Goal: Task Accomplishment & Management: Manage account settings

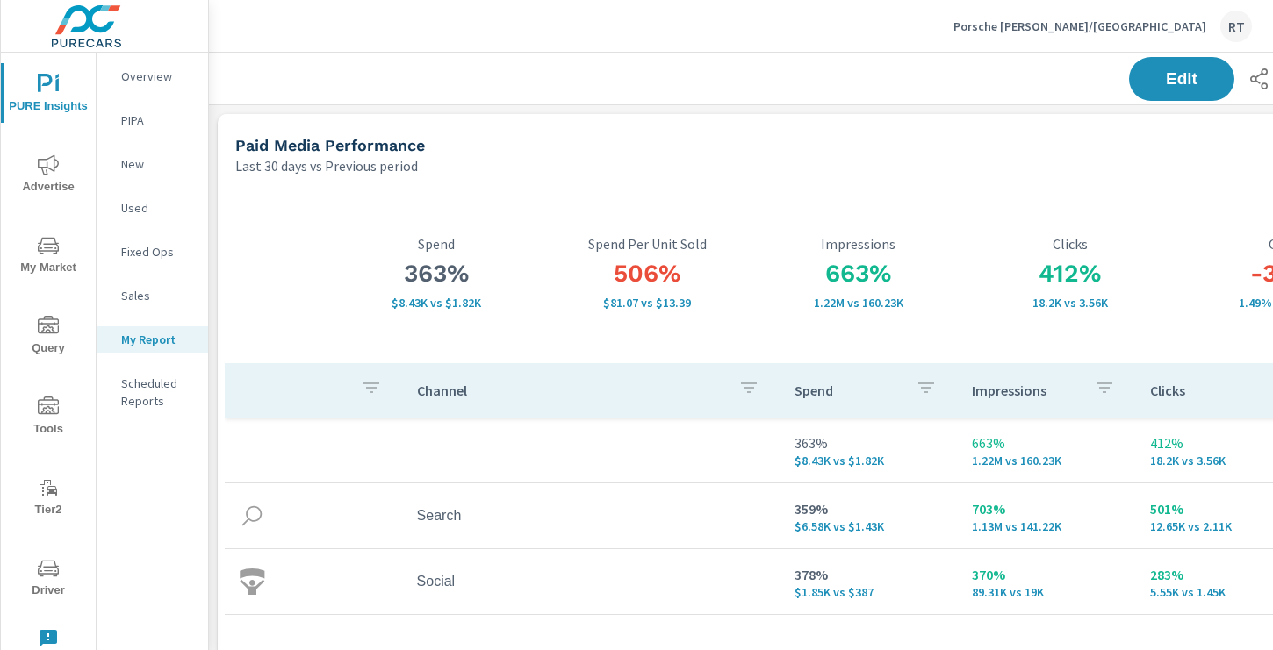
scroll to position [2432, 1300]
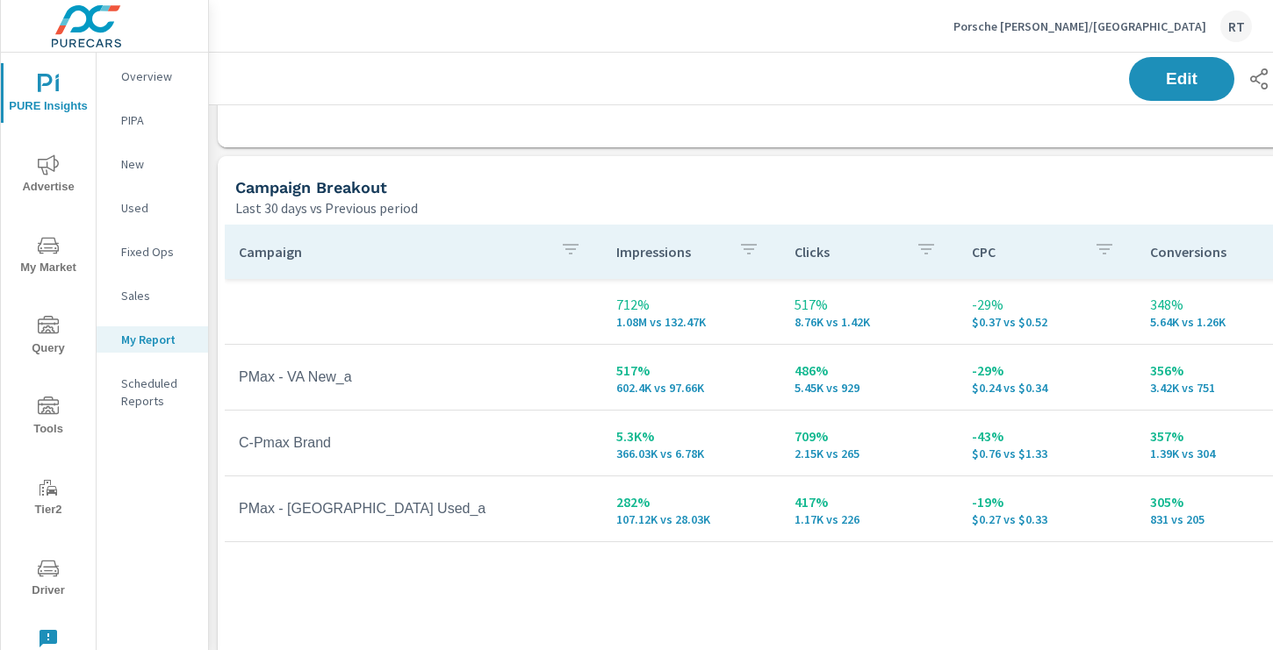
click at [1086, 20] on p "Porsche Rusnak/Pasadena" at bounding box center [1079, 26] width 253 height 16
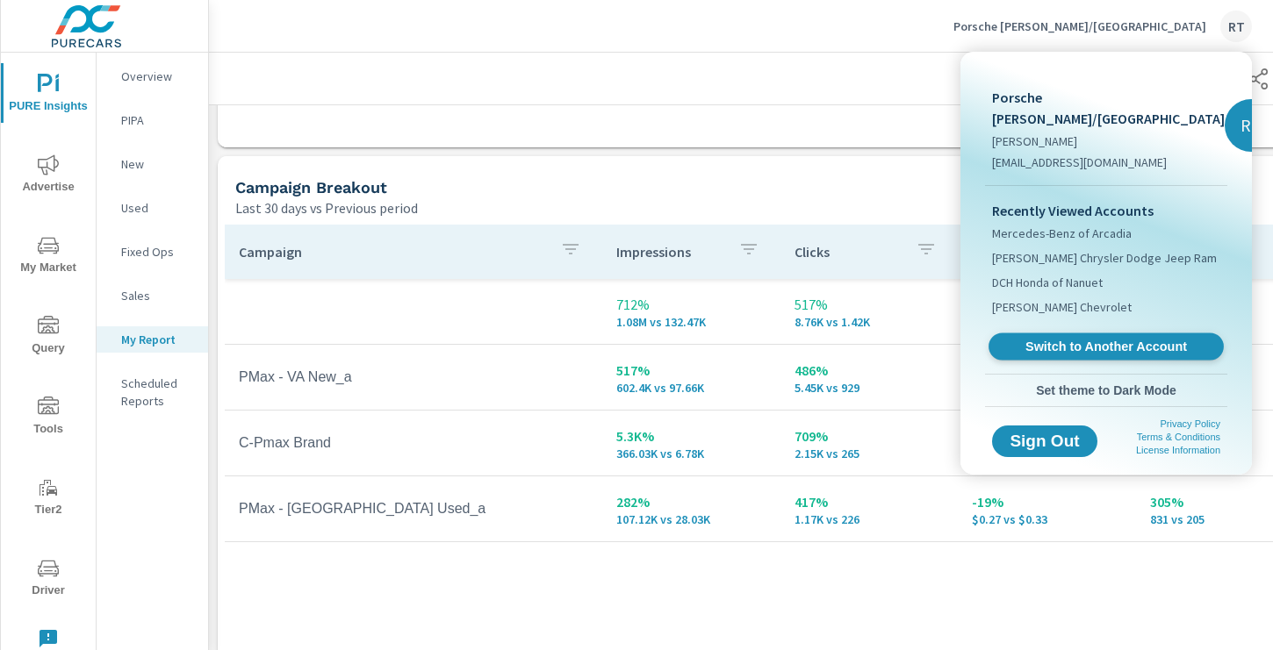
click at [1073, 339] on span "Switch to Another Account" at bounding box center [1105, 347] width 215 height 17
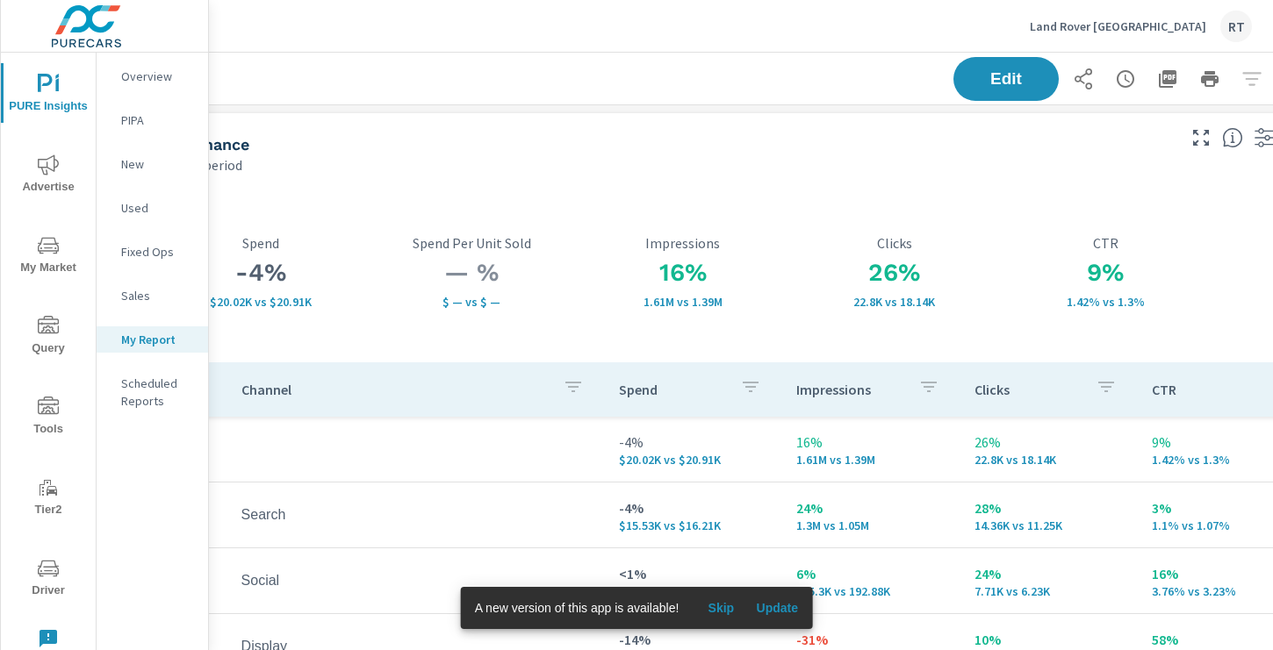
scroll to position [1, 235]
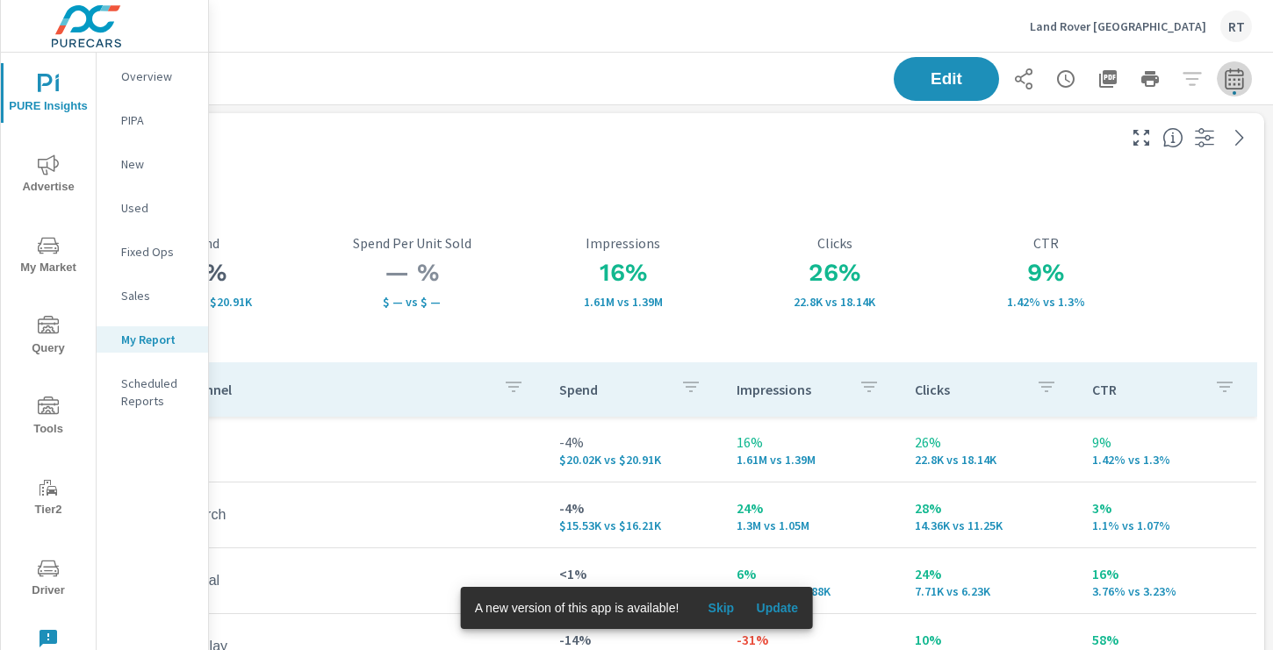
click at [1237, 70] on icon "button" at bounding box center [1233, 78] width 18 height 21
select select "Last 30 days"
select select "Previous period"
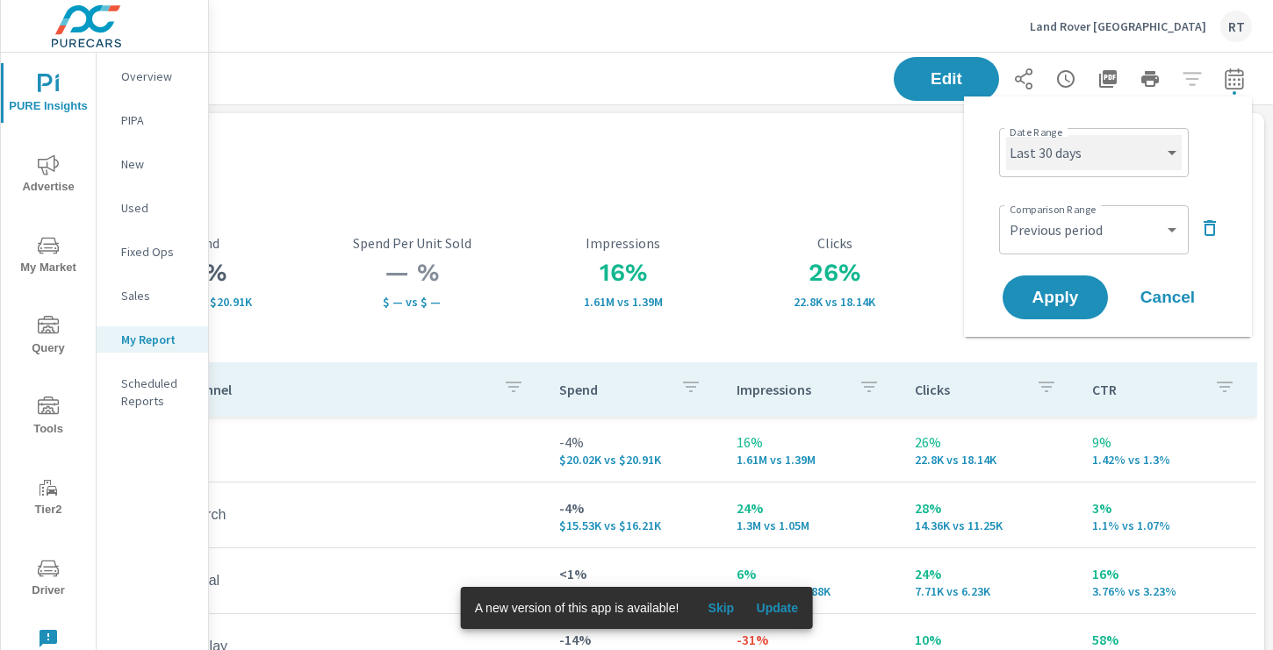
click at [1151, 147] on select "Custom Yesterday Last week Last 7 days Last 14 days Last 30 days Last 45 days L…" at bounding box center [1094, 152] width 176 height 35
click at [1006, 135] on select "Custom Yesterday Last week Last 7 days Last 14 days Last 30 days Last 45 days L…" at bounding box center [1094, 152] width 176 height 35
select select "Month to date"
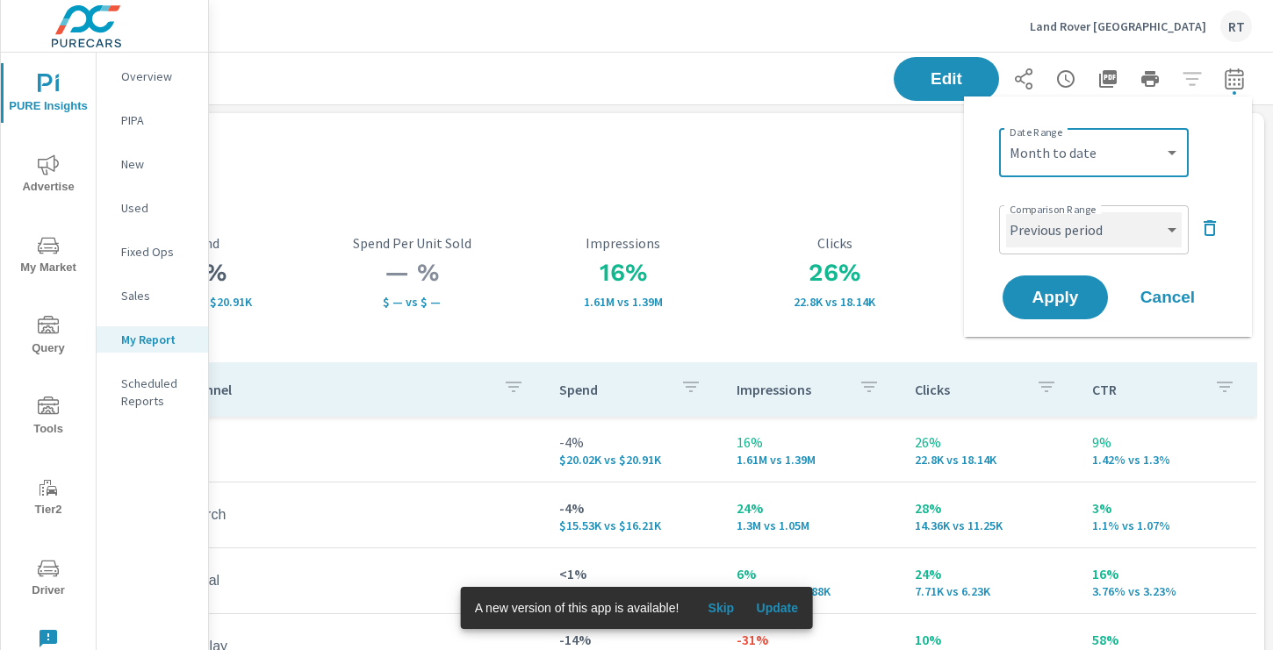
click at [1159, 226] on select "Custom Previous period Previous month Previous year" at bounding box center [1094, 229] width 176 height 35
click at [1006, 212] on select "Custom Previous period Previous month Previous year" at bounding box center [1094, 229] width 176 height 35
select select "custom"
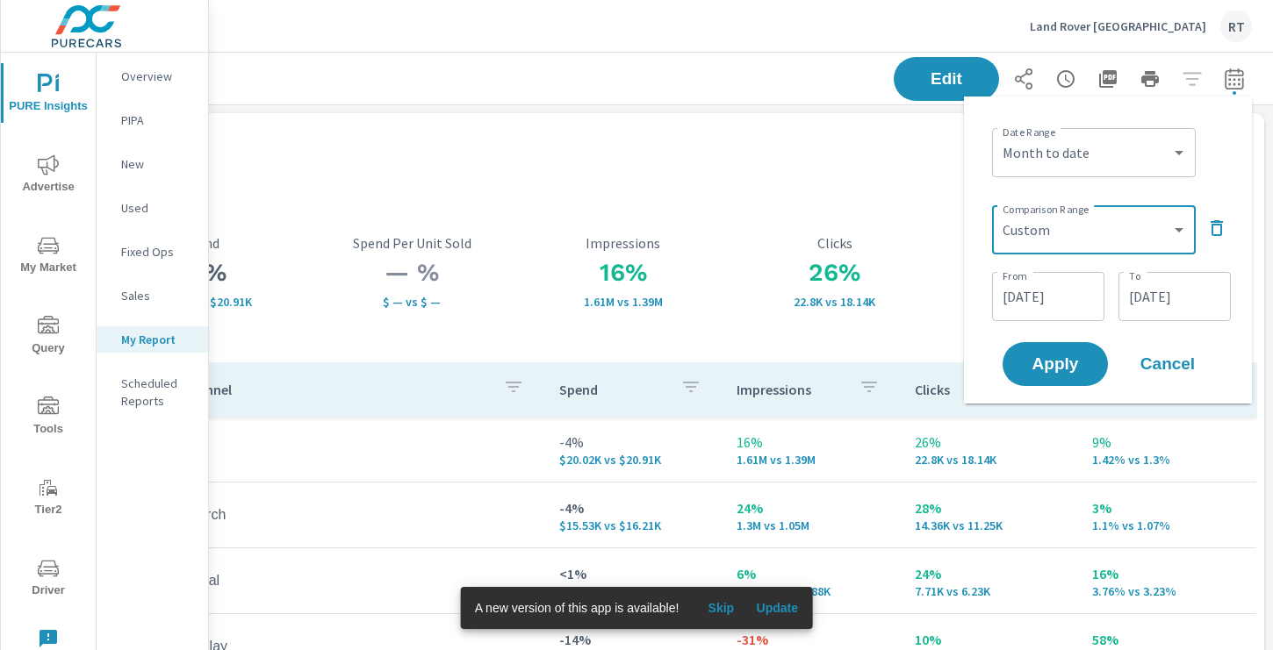
click at [1076, 295] on input "08/20/2025" at bounding box center [1048, 296] width 98 height 35
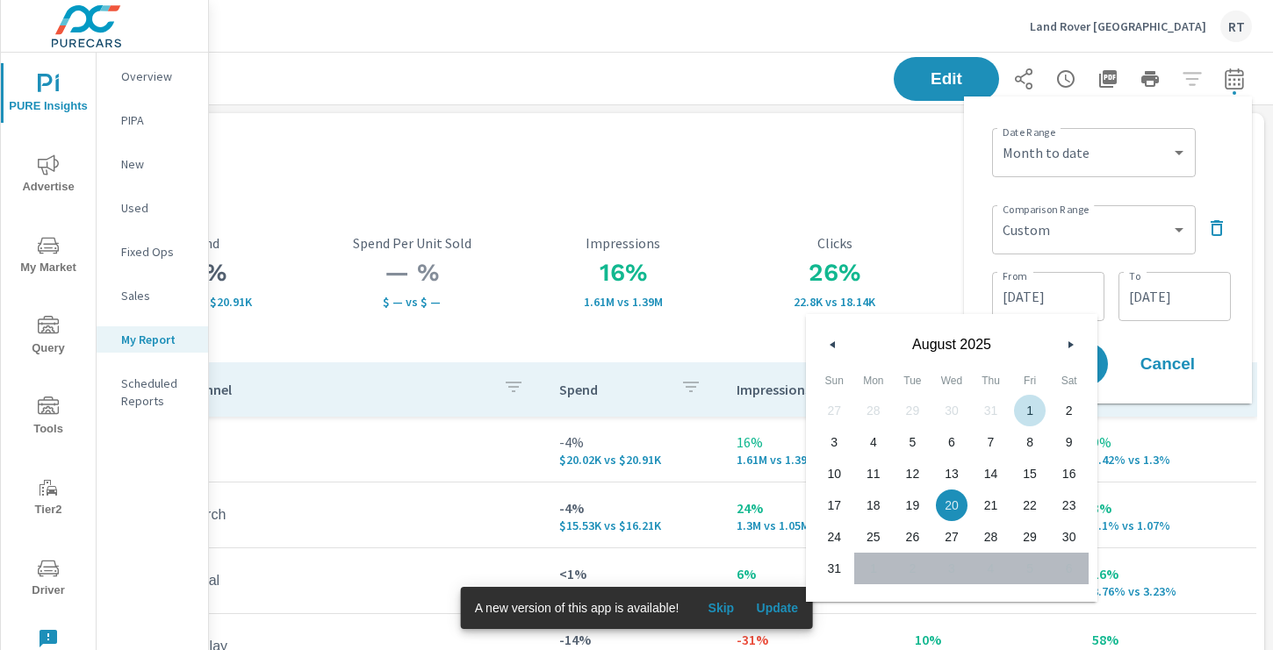
click at [1087, 290] on input "08/20/2025" at bounding box center [1048, 296] width 98 height 35
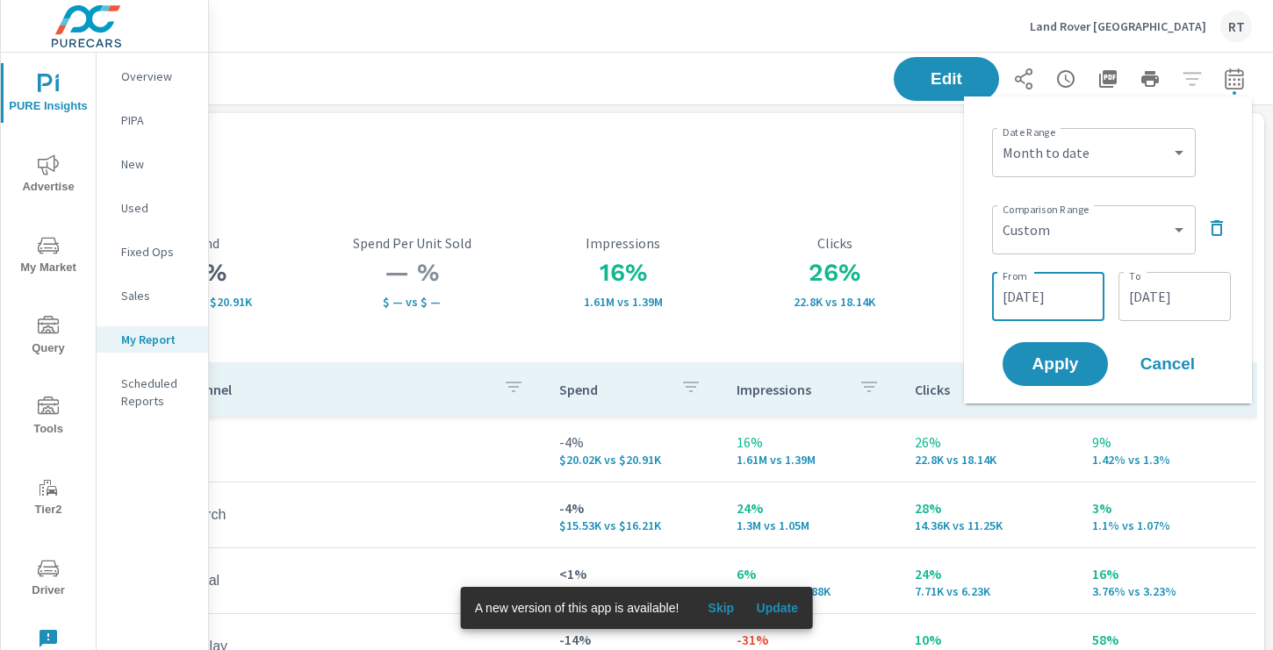
click at [1087, 293] on input "08/20/2025" at bounding box center [1048, 296] width 98 height 35
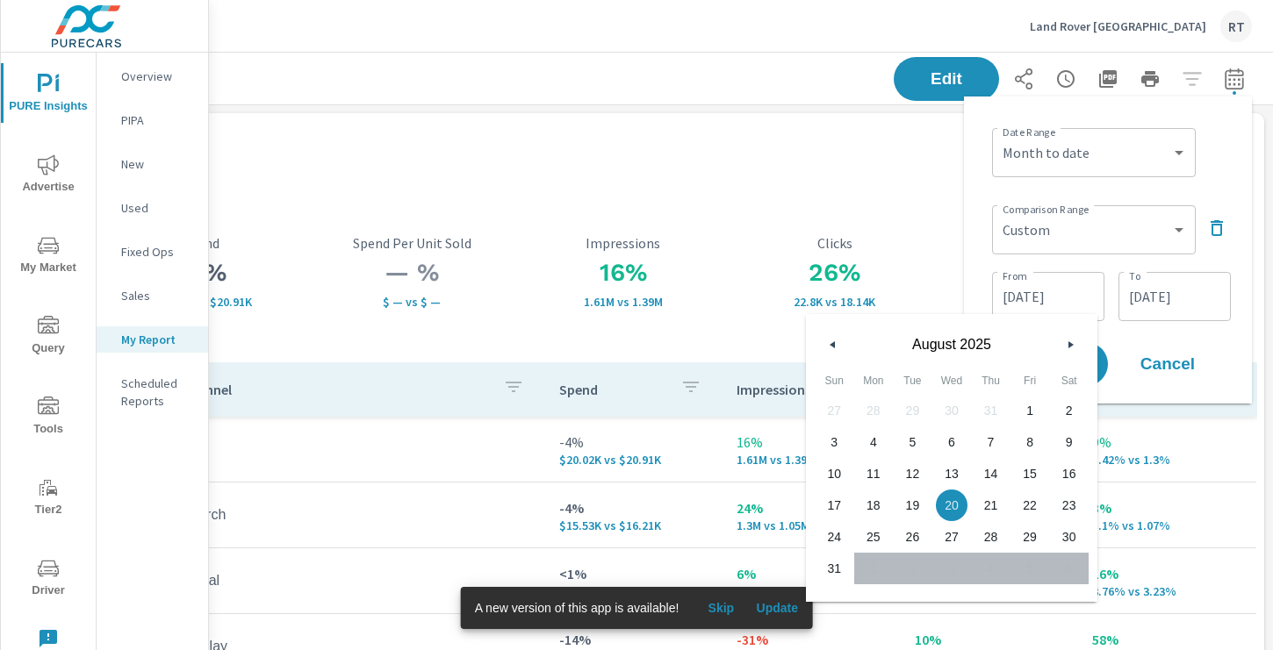
click at [1029, 405] on span "1" at bounding box center [1029, 410] width 39 height 23
type input "08/01/2025"
click at [1203, 301] on input "08/31/2025" at bounding box center [1174, 296] width 98 height 35
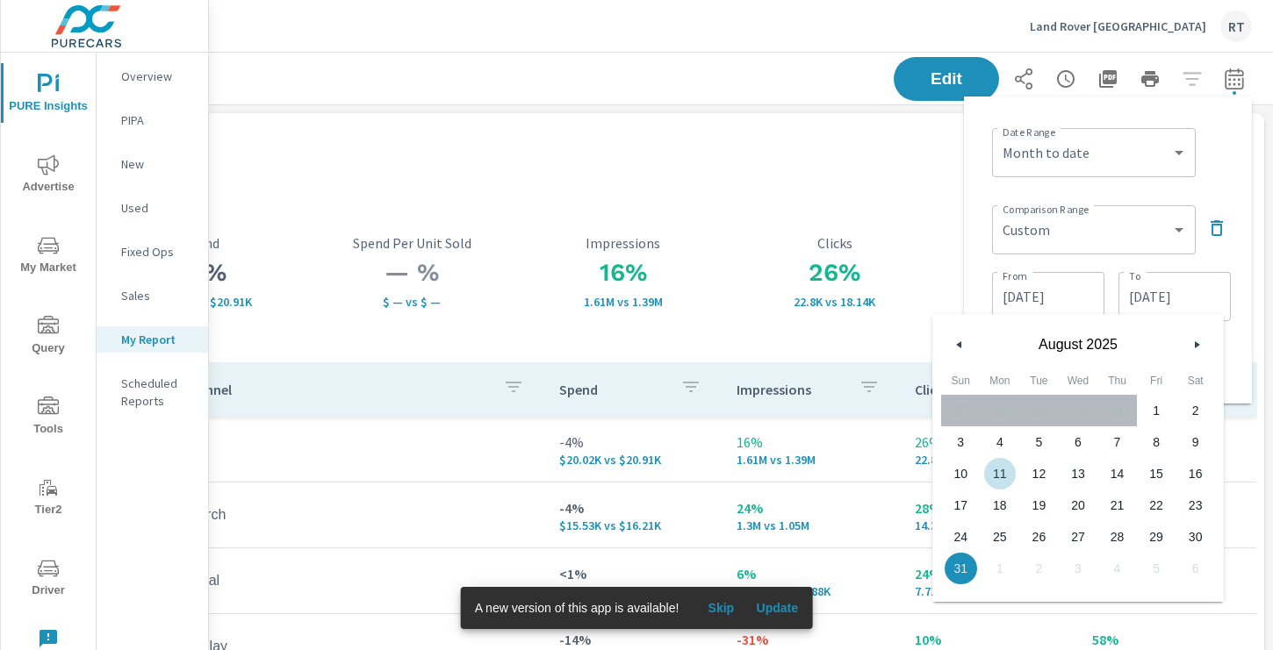
click at [1001, 471] on span "11" at bounding box center [999, 474] width 39 height 23
type input "08/11/2025"
click at [1216, 254] on div "Comparison Range Custom Previous period Previous month Previous year ​" at bounding box center [1111, 228] width 239 height 60
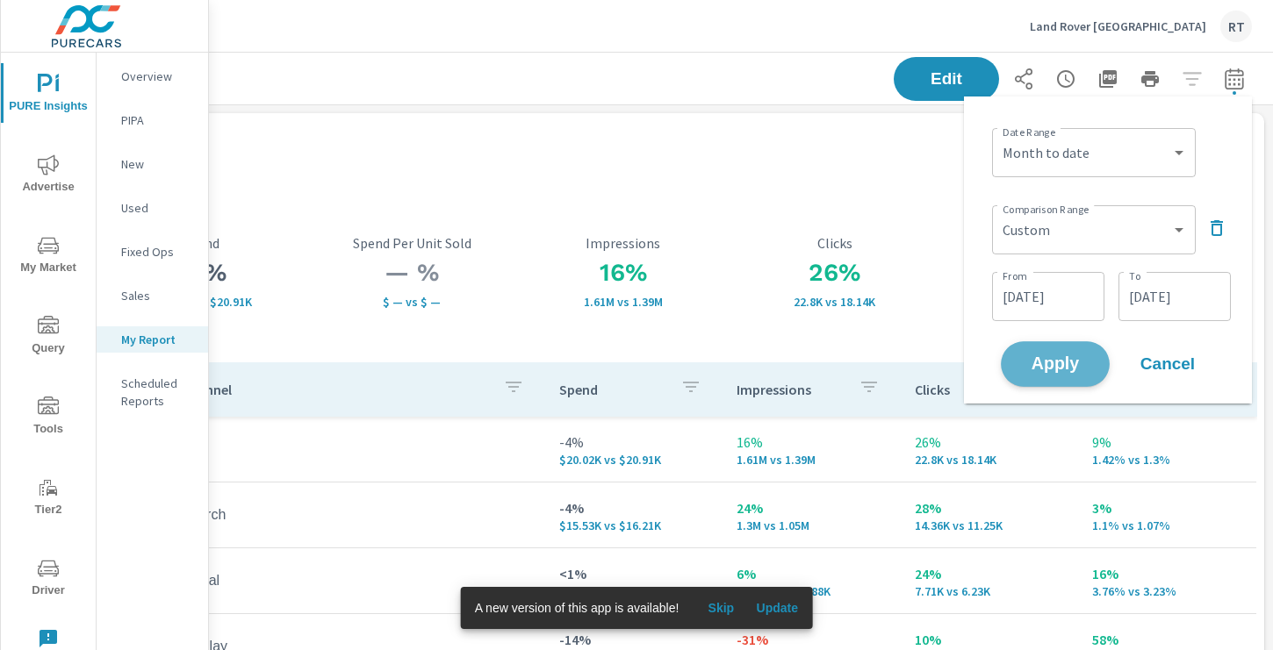
click at [1044, 366] on span "Apply" at bounding box center [1055, 364] width 72 height 17
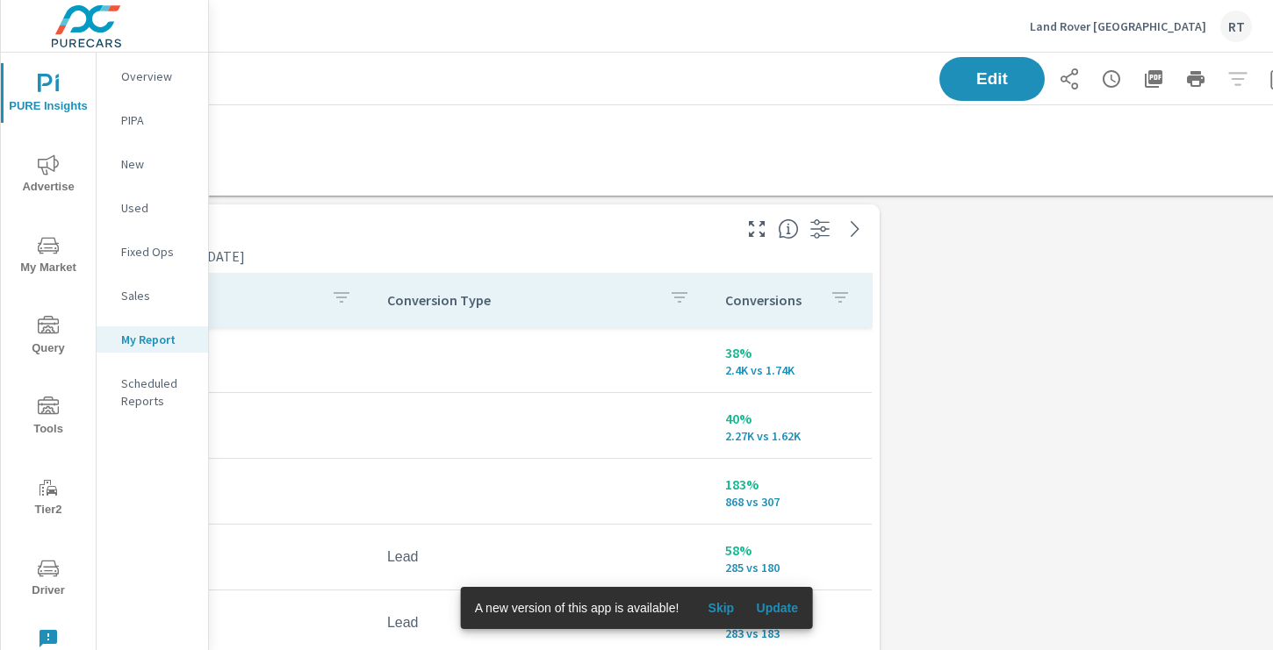
scroll to position [717, 0]
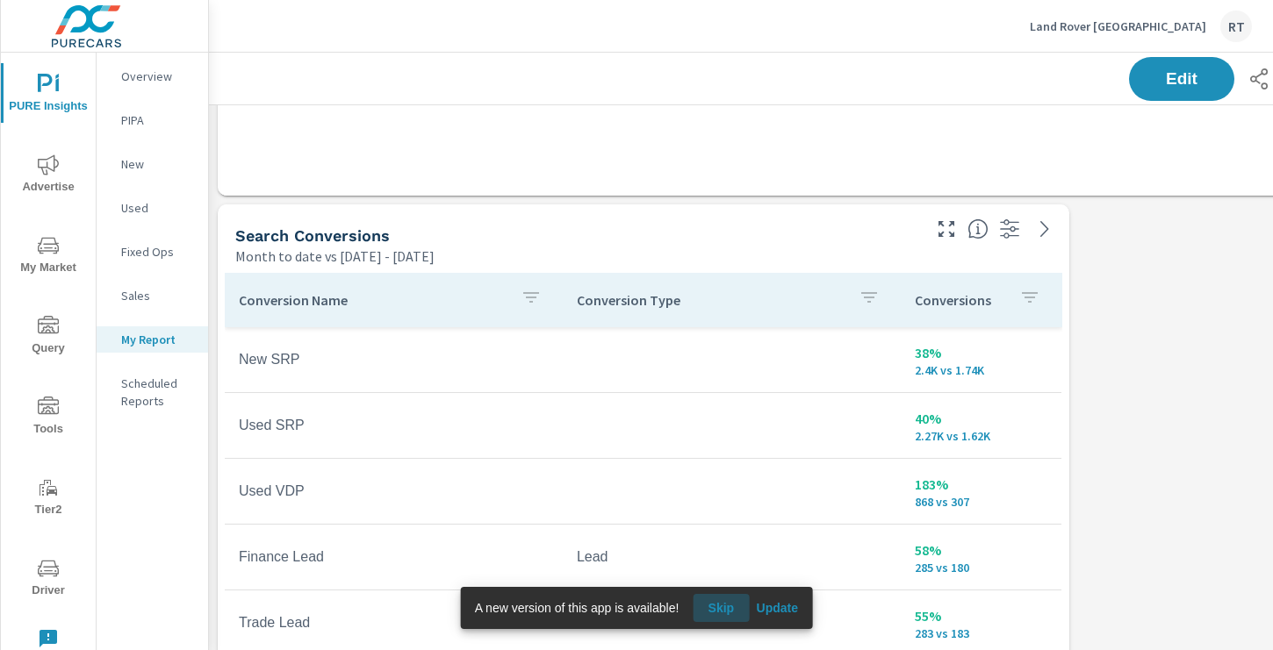
click at [730, 609] on span "Skip" at bounding box center [720, 608] width 42 height 16
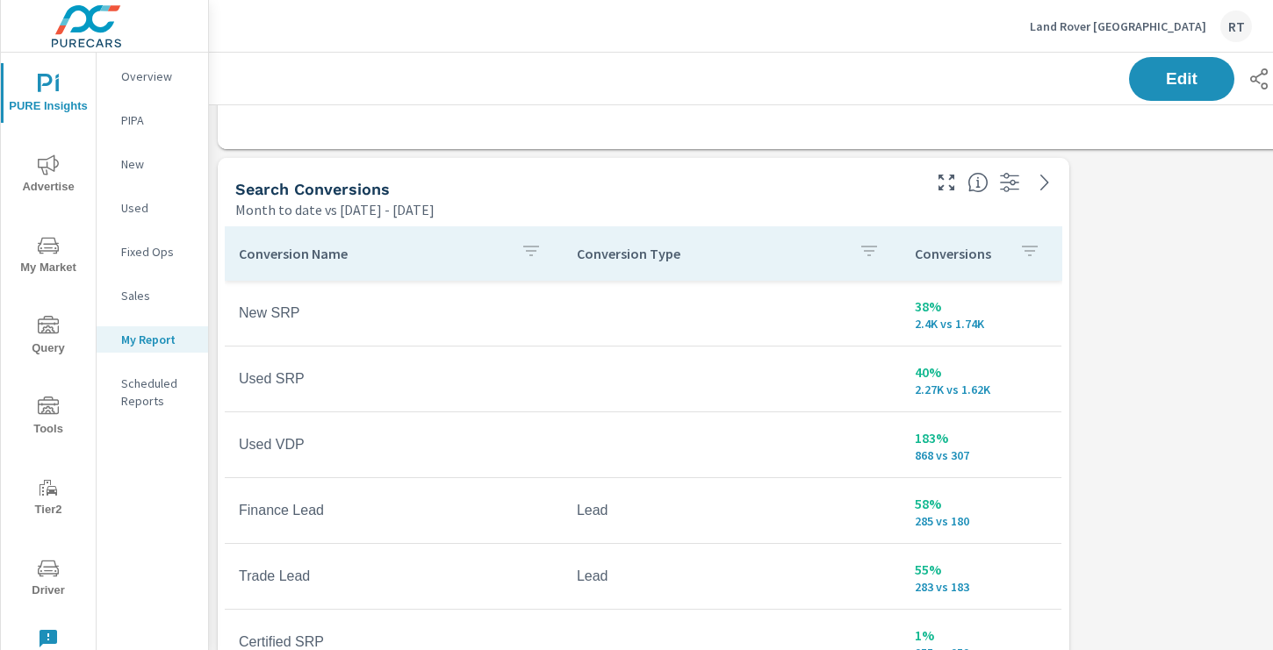
scroll to position [653, 0]
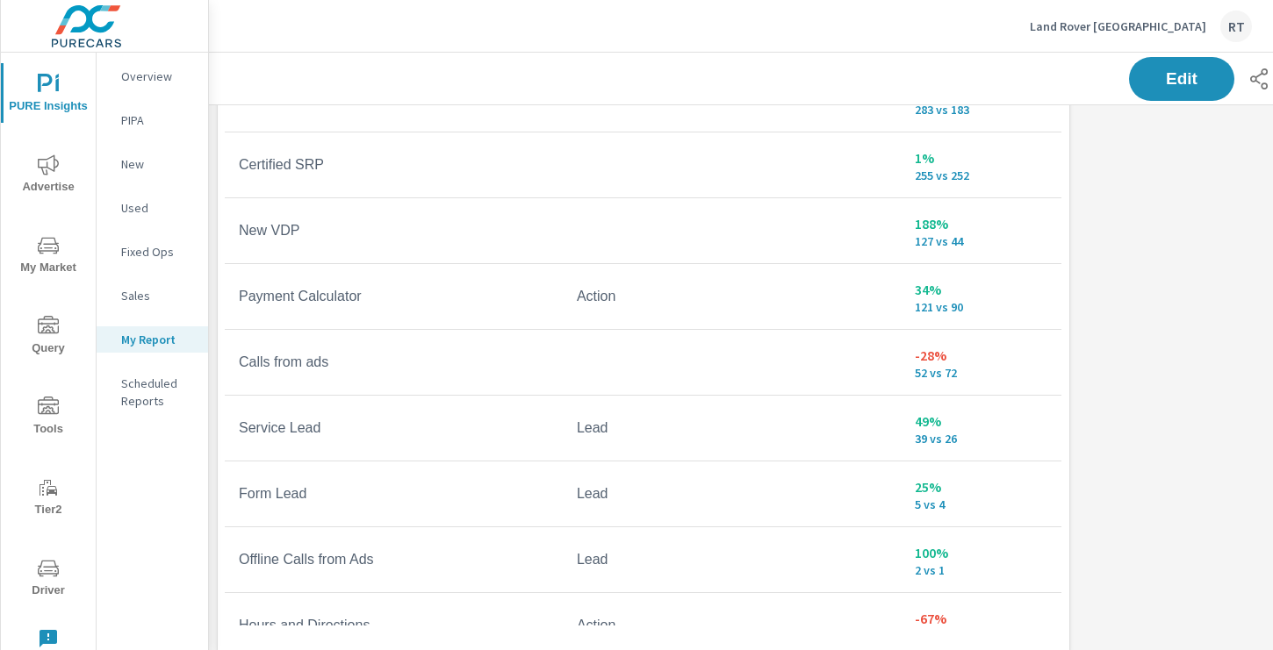
scroll to position [1081, 0]
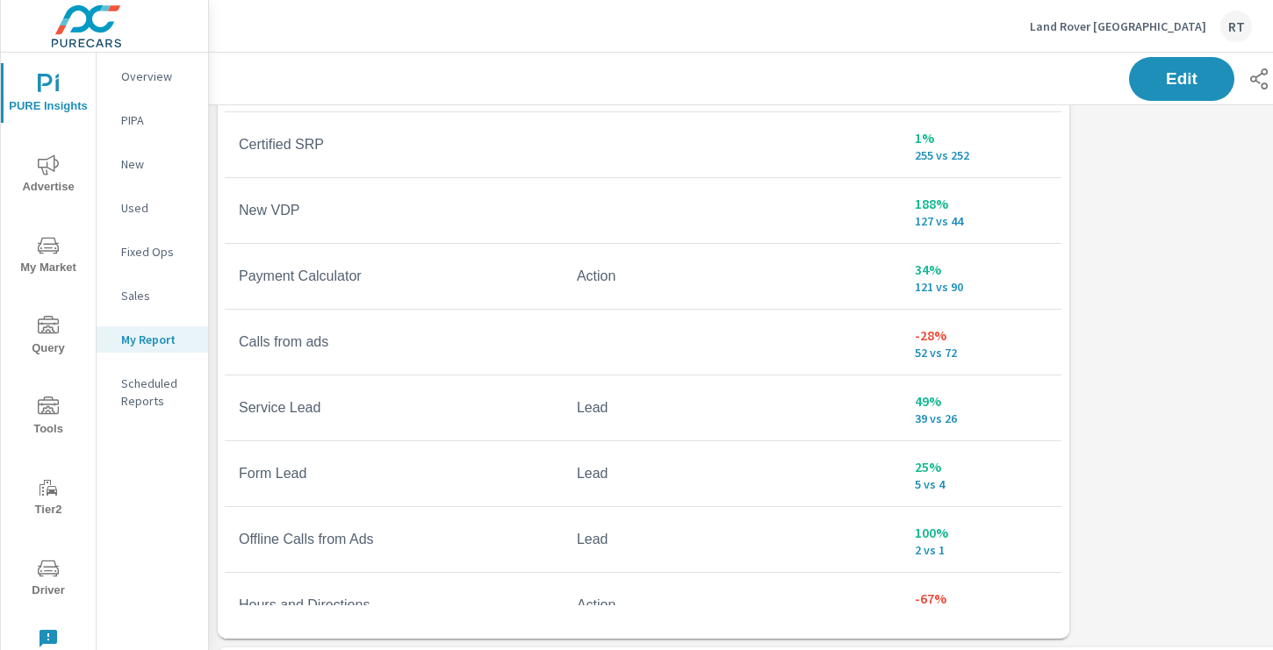
scroll to position [213, 0]
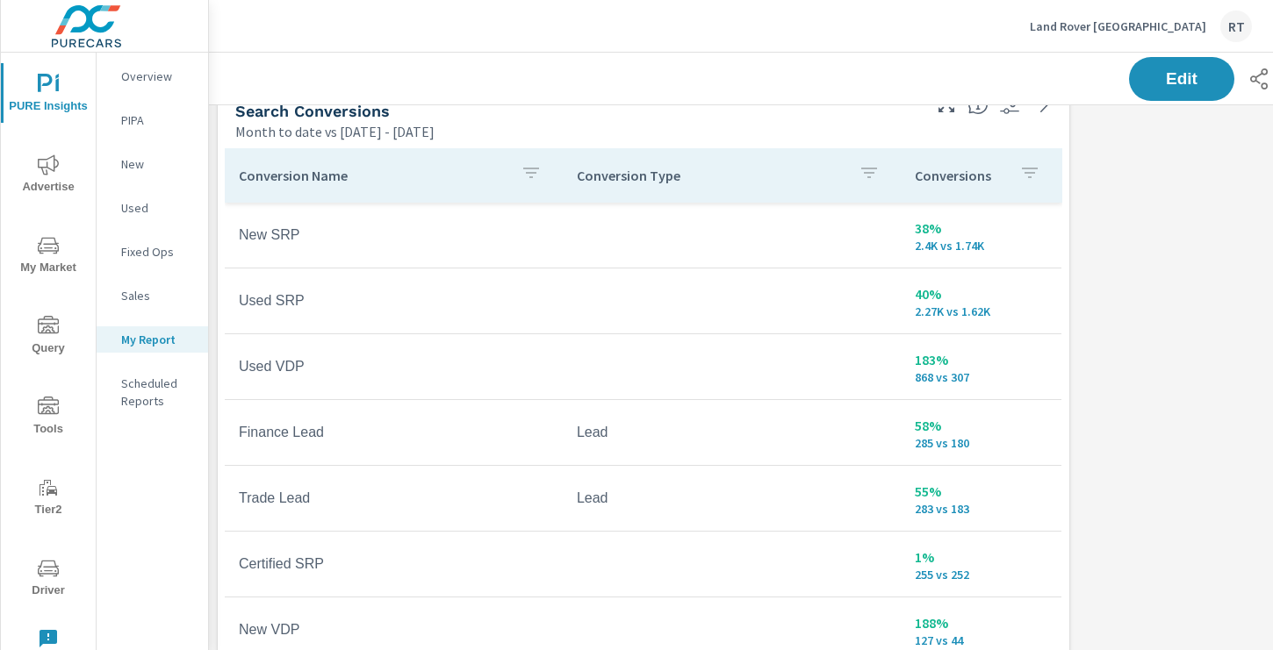
scroll to position [821, 0]
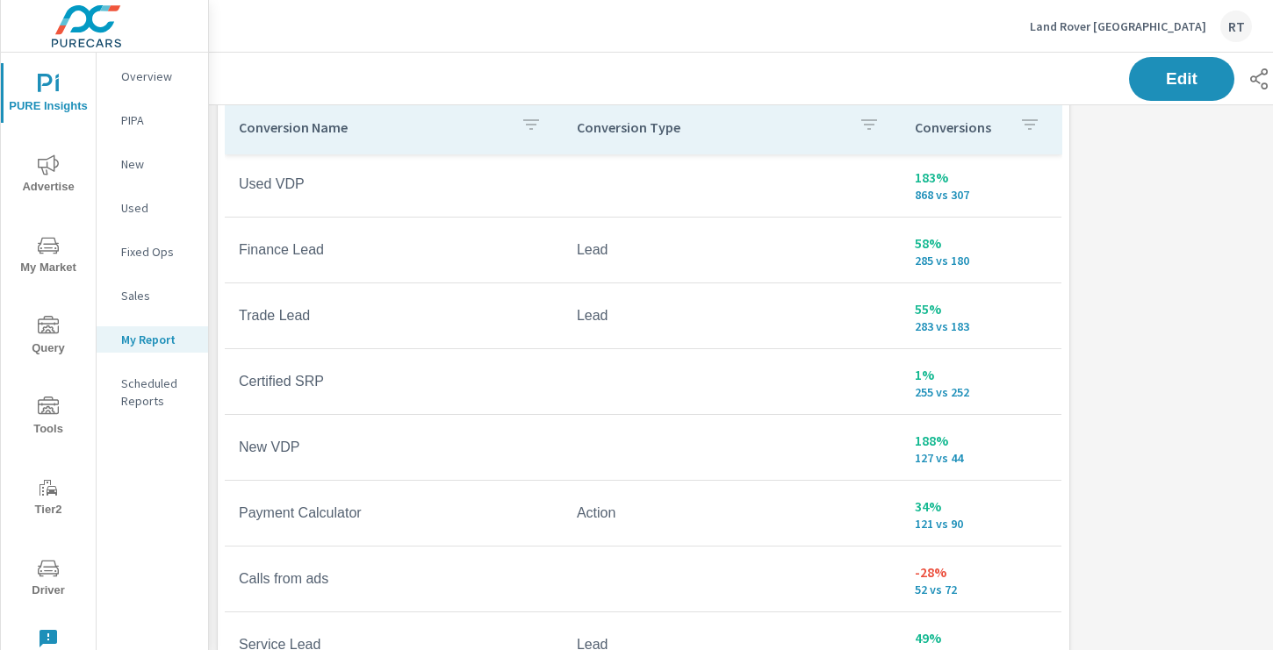
scroll to position [910, 0]
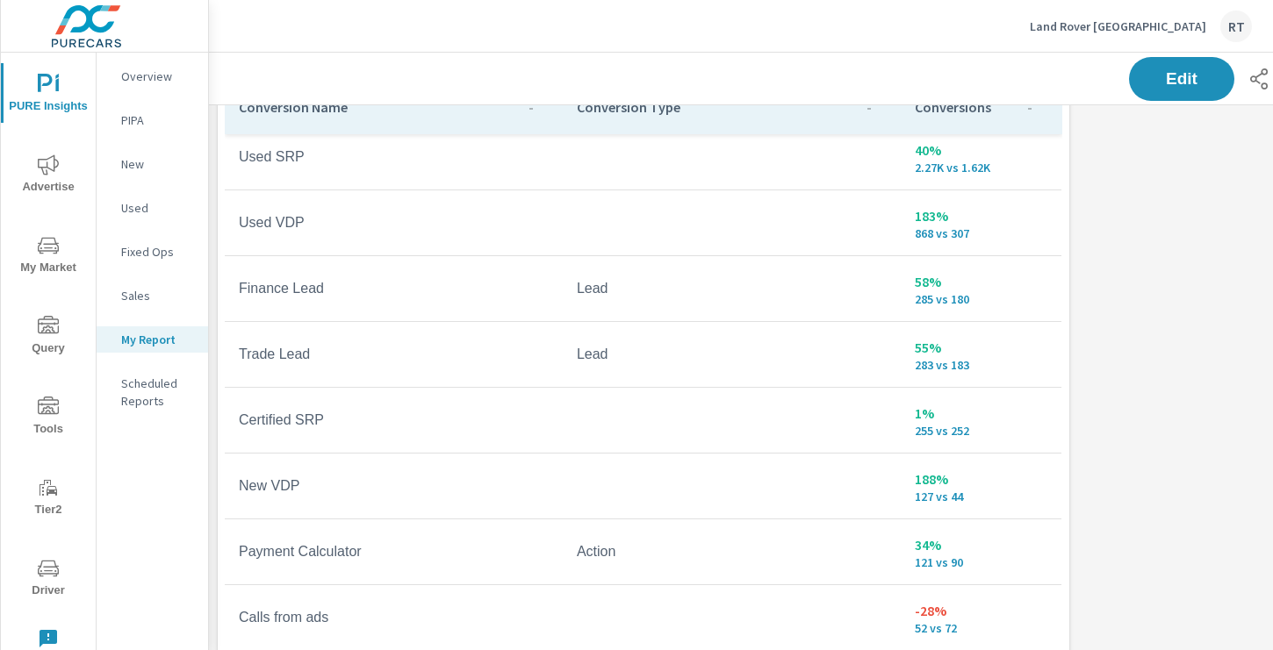
scroll to position [213, 0]
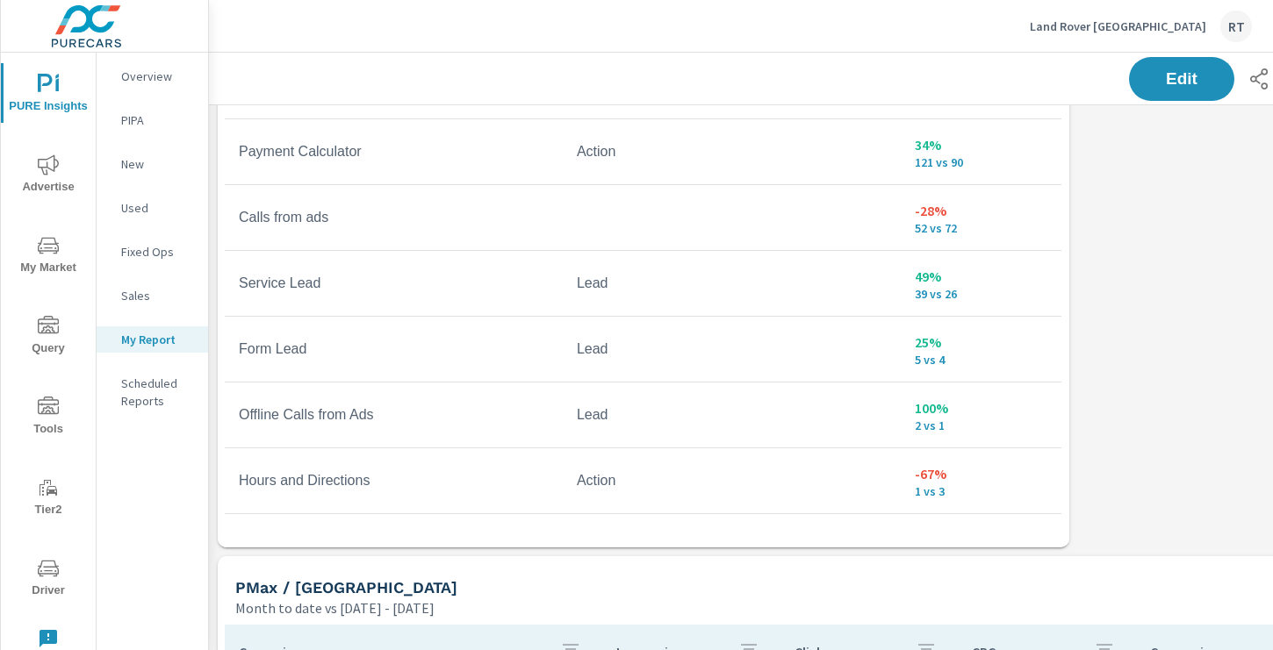
scroll to position [1175, 0]
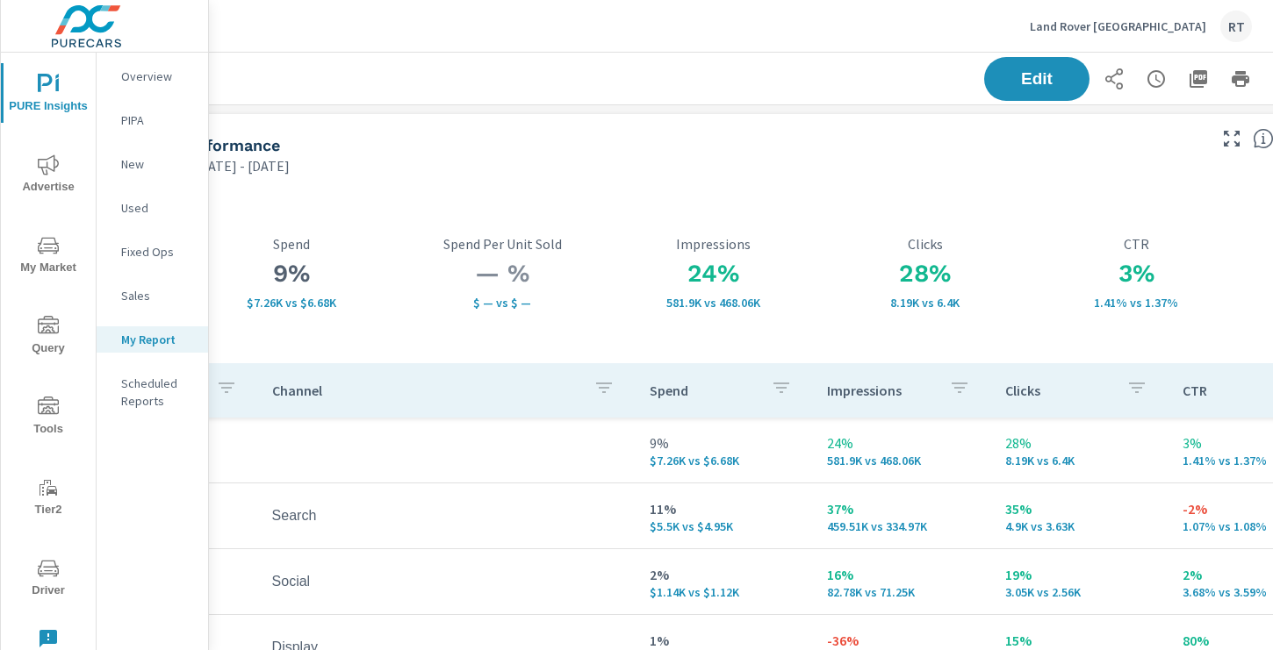
scroll to position [0, 235]
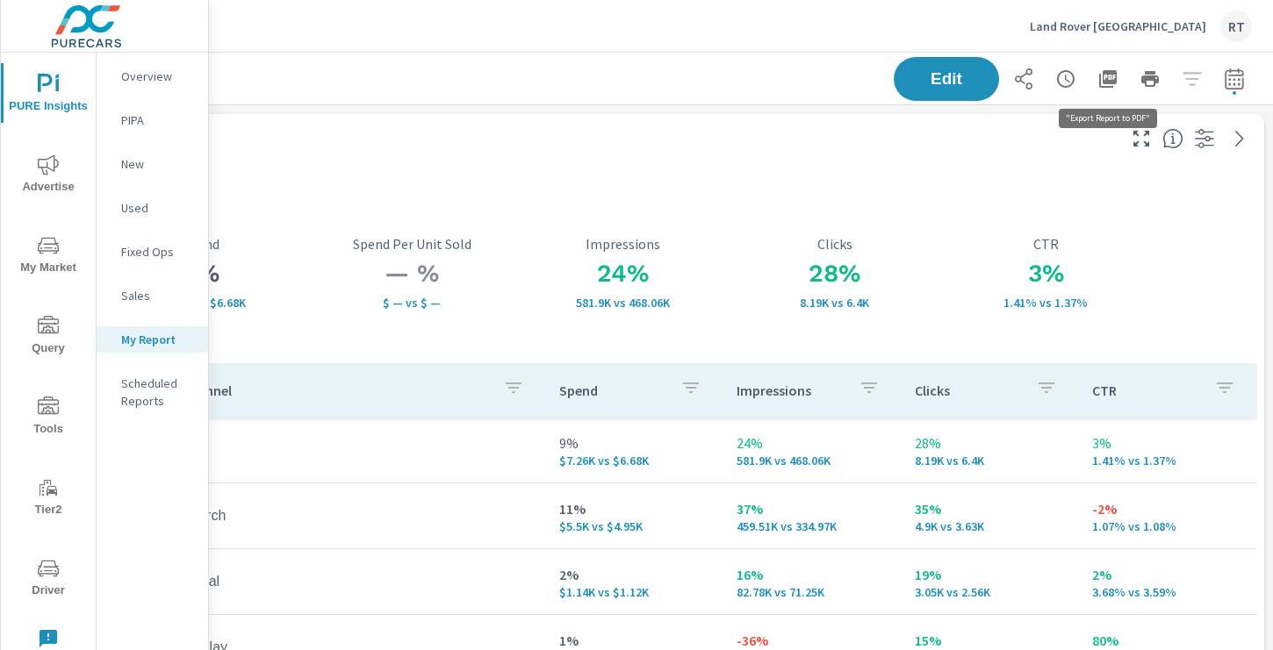
click at [1102, 81] on icon "button" at bounding box center [1108, 79] width 18 height 18
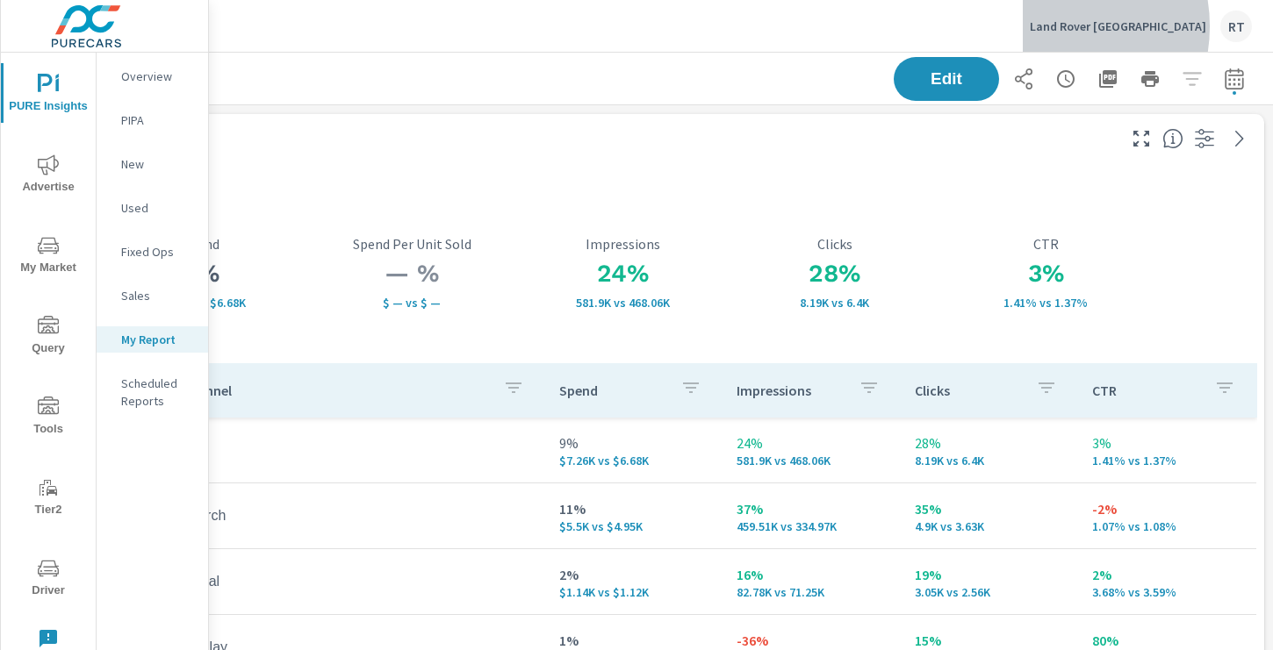
click at [1097, 26] on p "Land Rover Los Angeles" at bounding box center [1117, 26] width 176 height 16
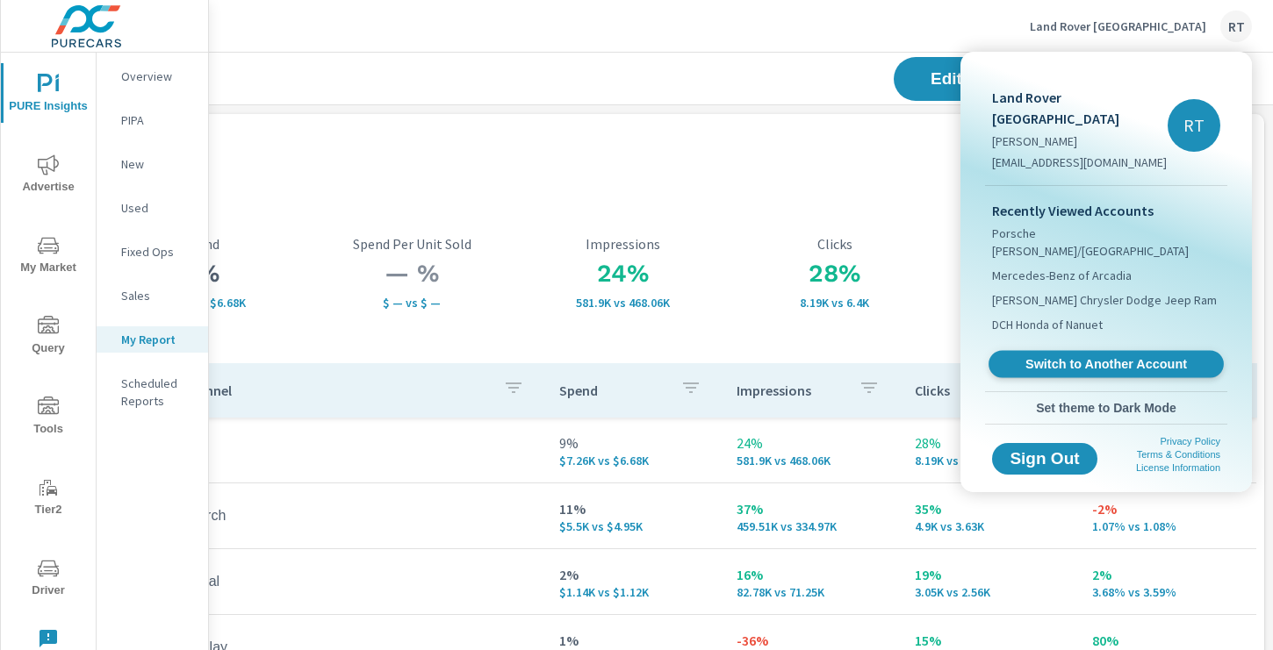
click at [1052, 356] on span "Switch to Another Account" at bounding box center [1105, 364] width 215 height 17
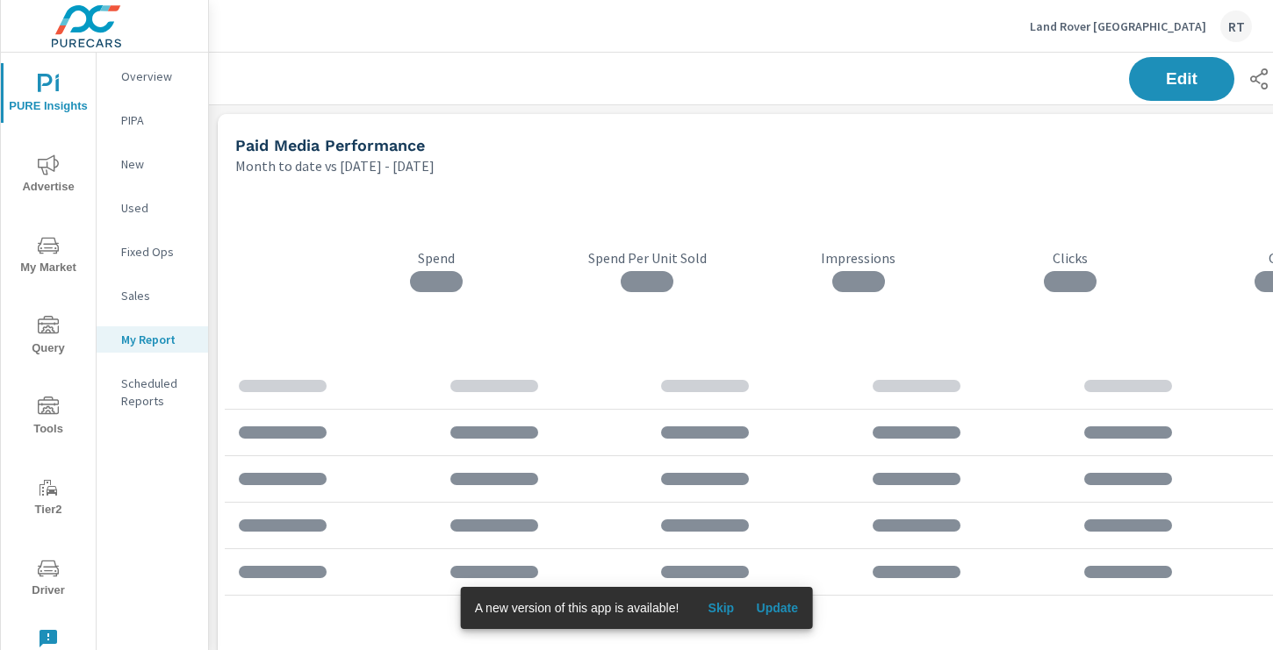
scroll to position [2836, 1300]
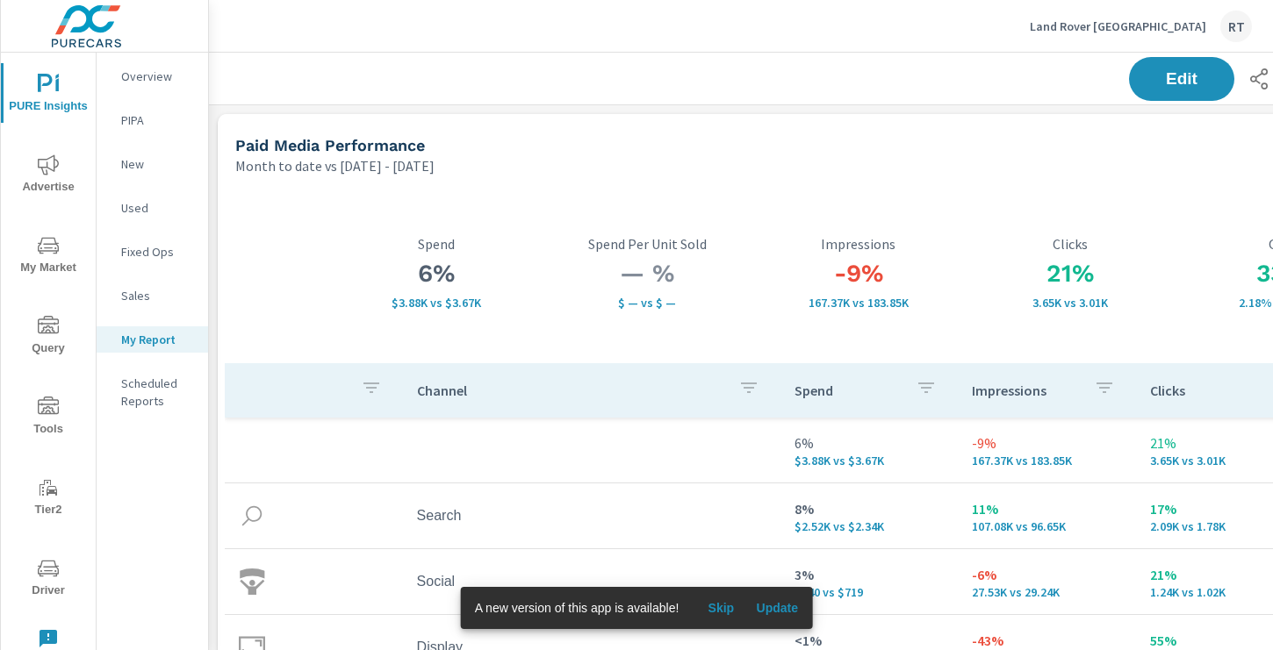
click at [728, 605] on span "Skip" at bounding box center [720, 608] width 42 height 16
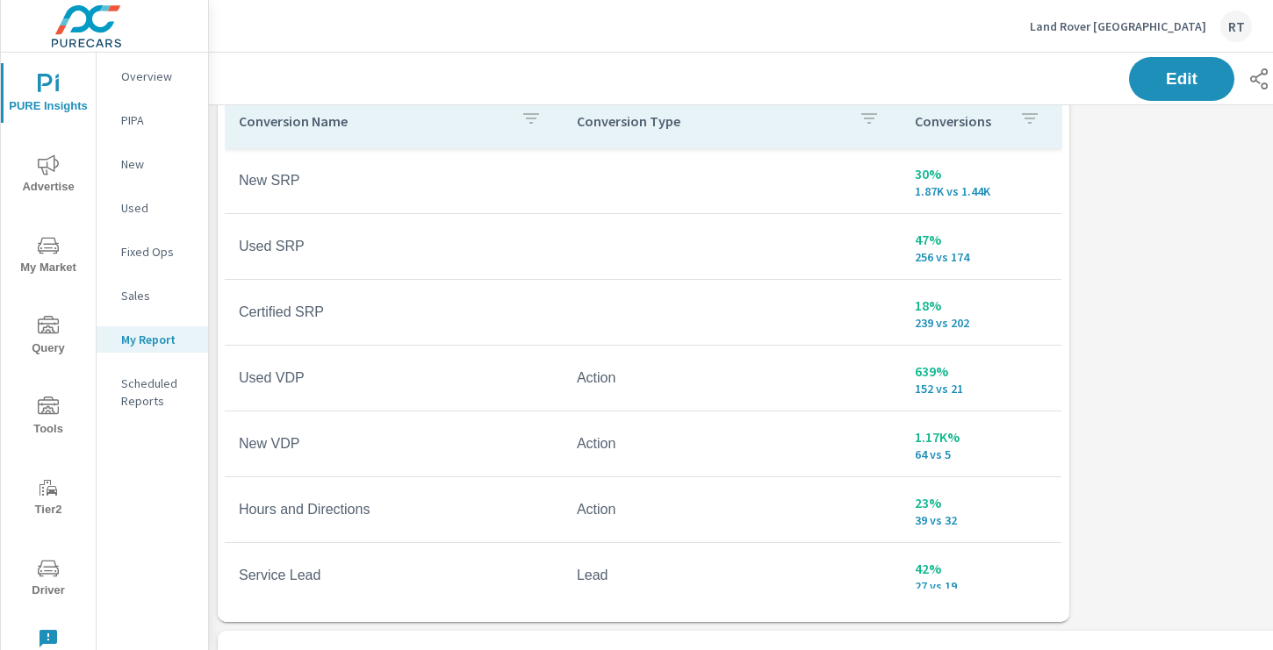
scroll to position [905, 0]
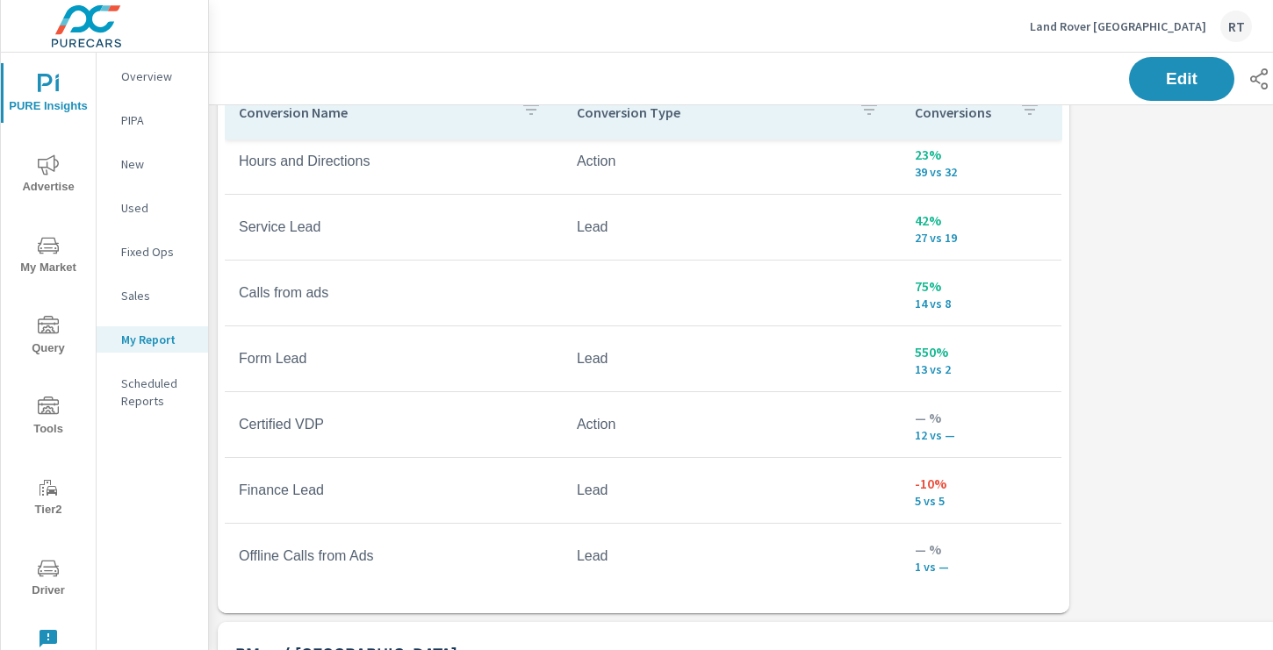
scroll to position [349, 0]
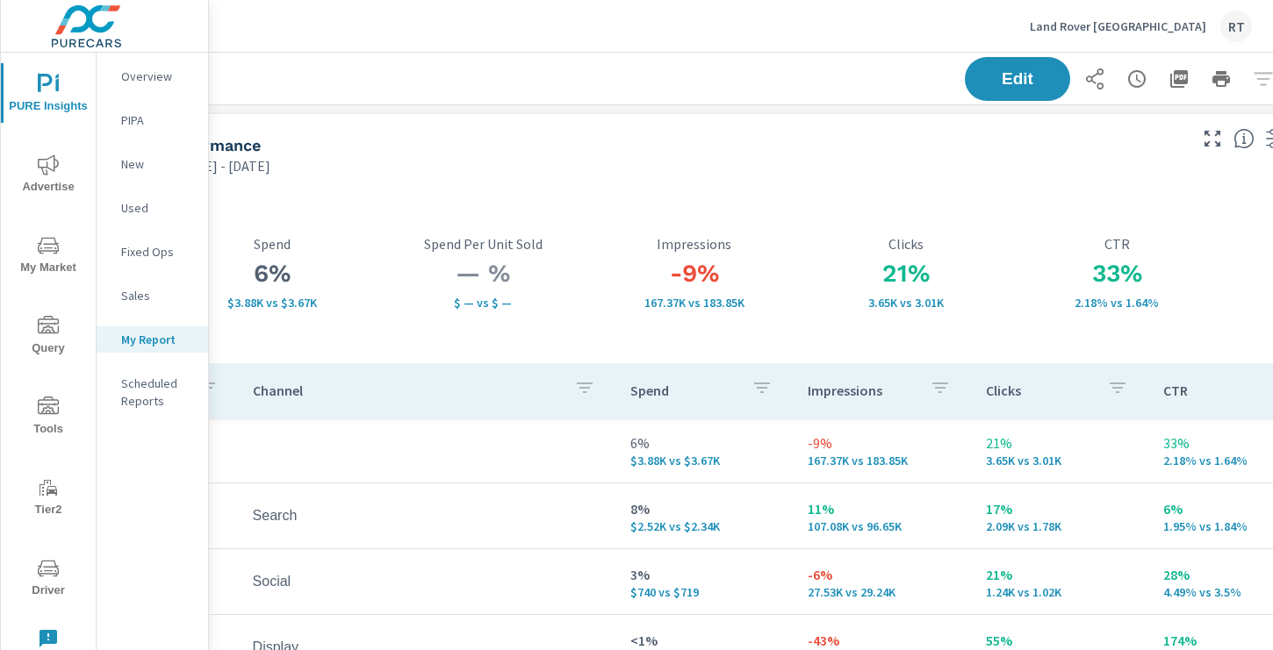
scroll to position [0, 235]
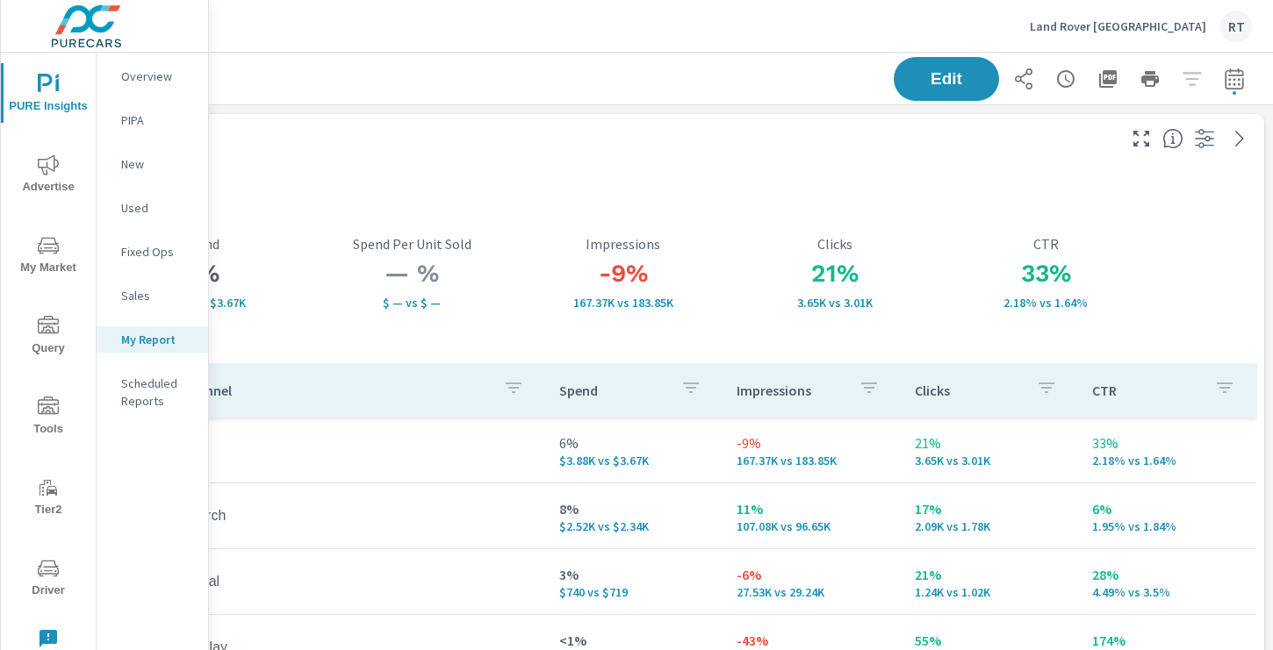
click at [1110, 75] on icon "button" at bounding box center [1107, 78] width 21 height 21
click at [1090, 27] on p "Land Rover Newport Beach" at bounding box center [1117, 26] width 176 height 16
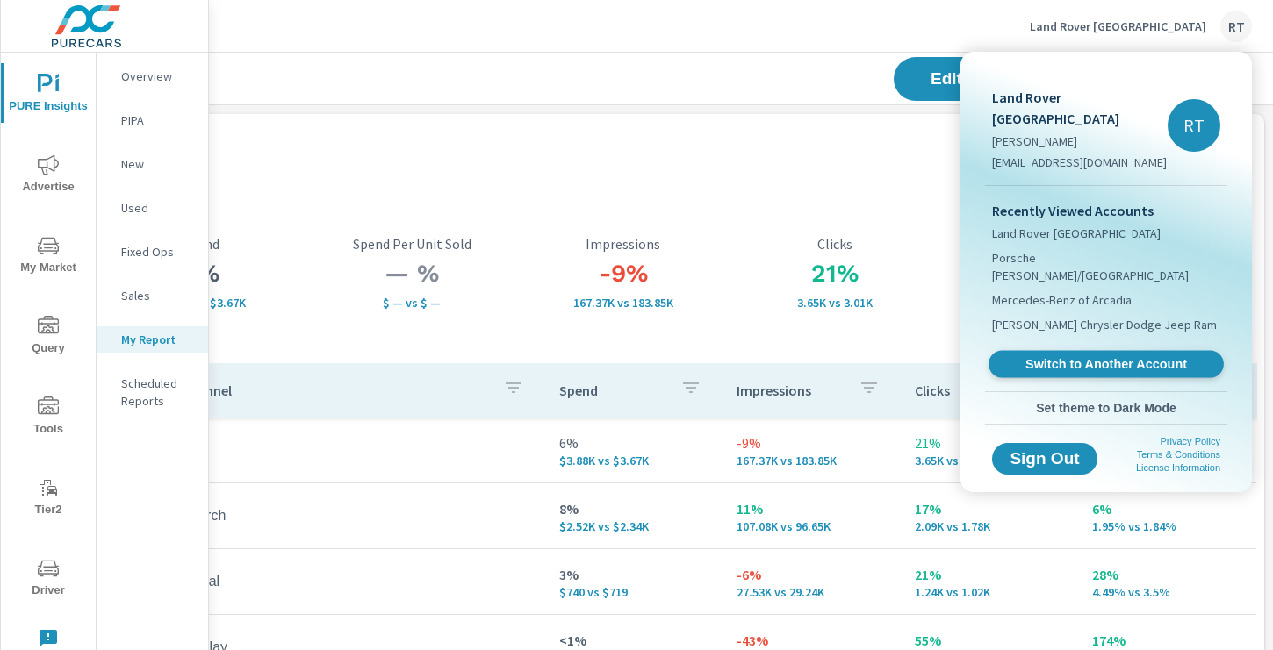
click at [1062, 356] on span "Switch to Another Account" at bounding box center [1105, 364] width 215 height 17
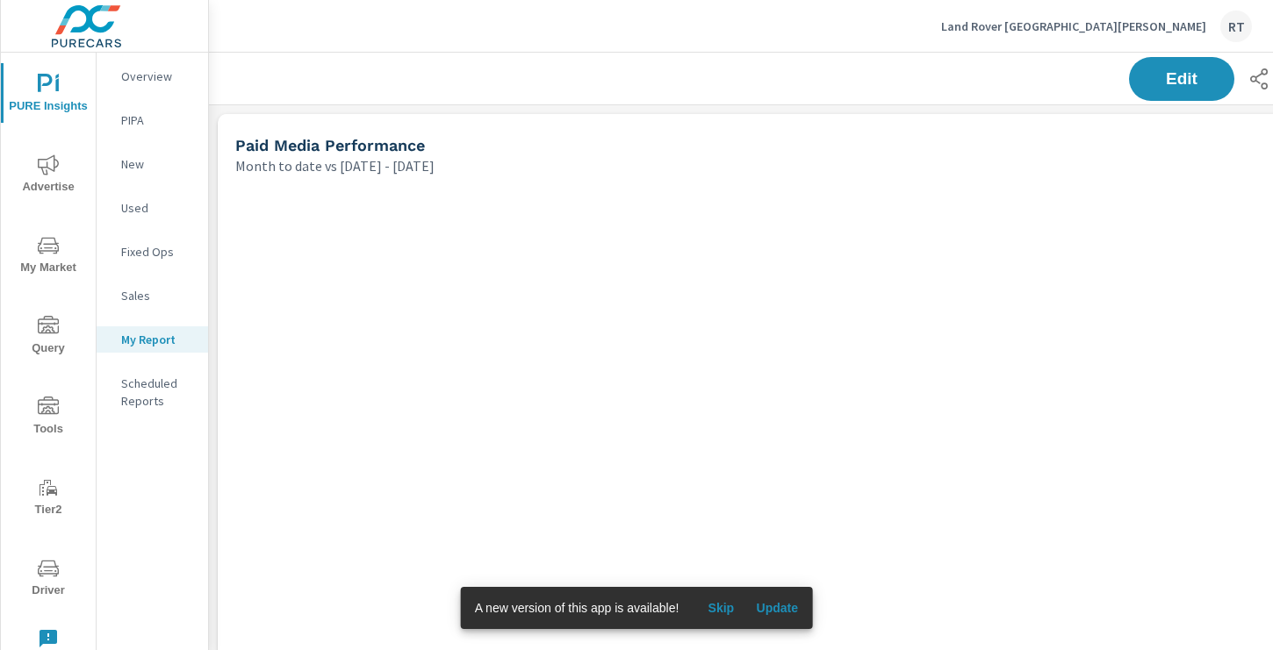
scroll to position [2836, 1300]
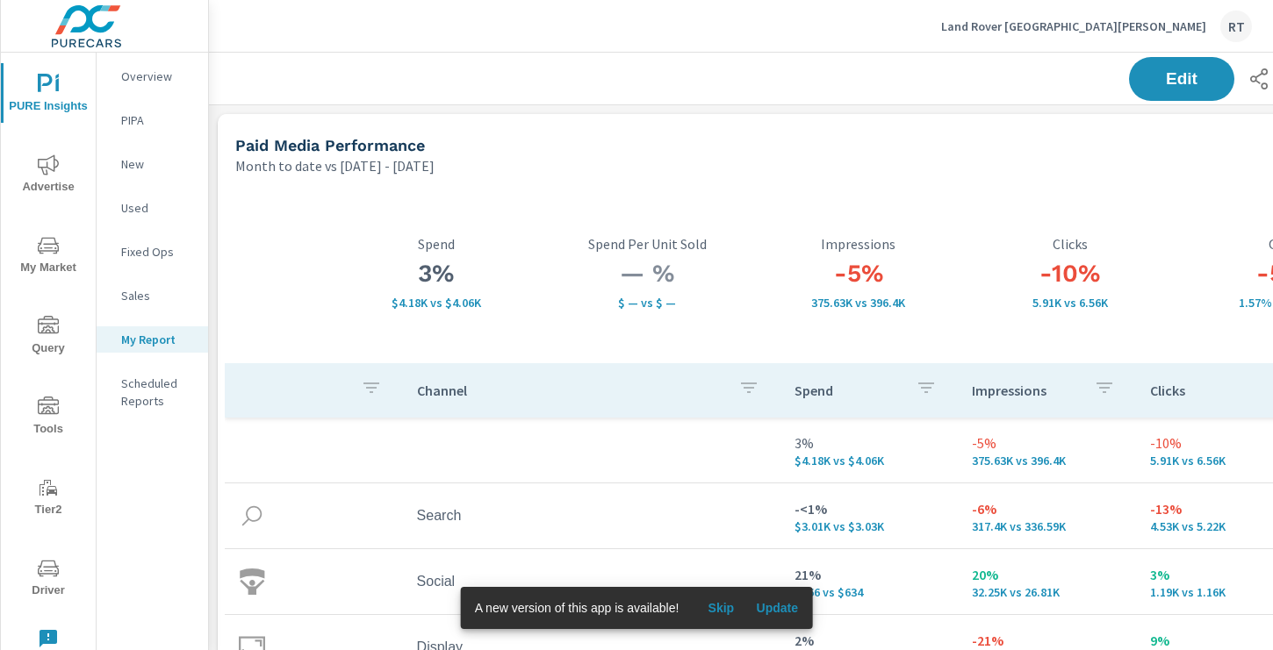
click at [720, 606] on span "Skip" at bounding box center [720, 608] width 42 height 16
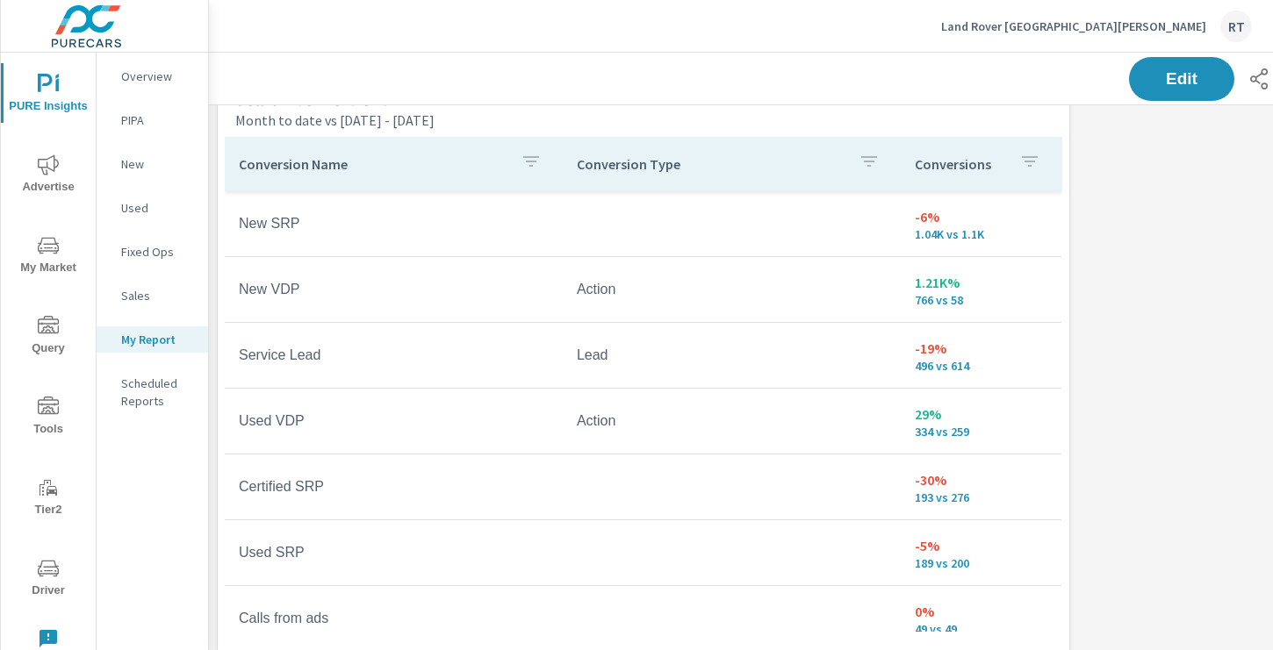
scroll to position [854, 0]
click at [1029, 161] on icon "button" at bounding box center [1030, 160] width 16 height 11
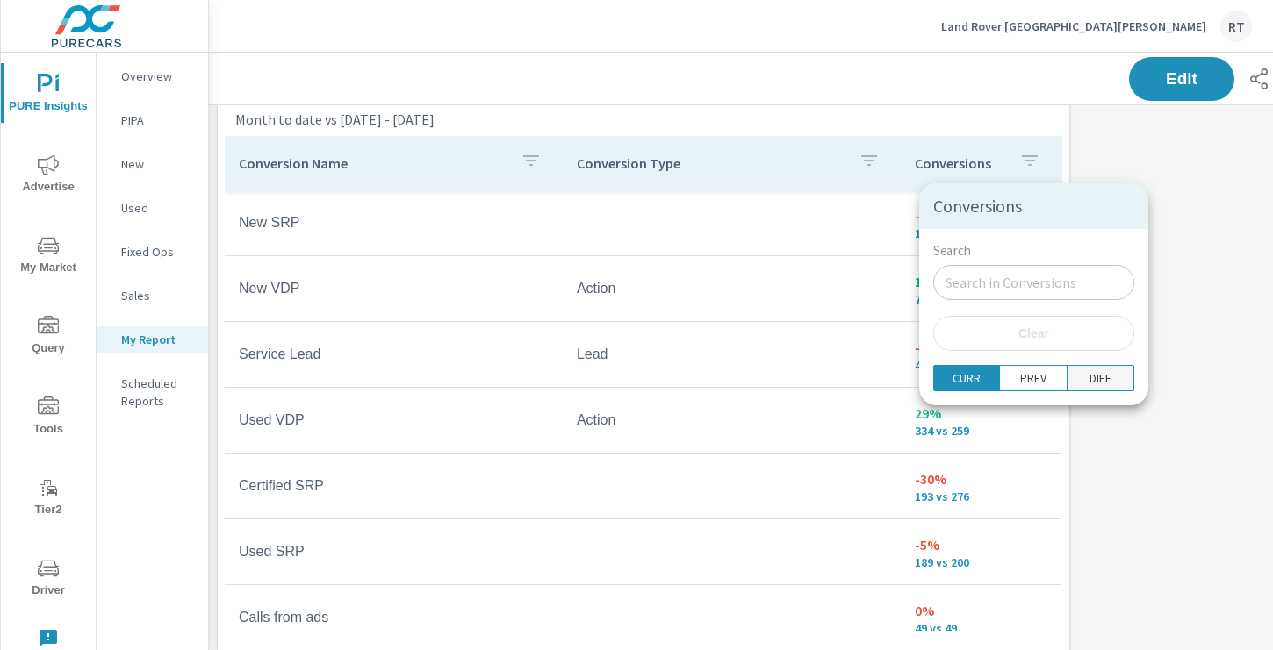
click at [1072, 384] on span "DIFF" at bounding box center [1099, 378] width 55 height 18
click at [1152, 353] on div at bounding box center [636, 325] width 1273 height 650
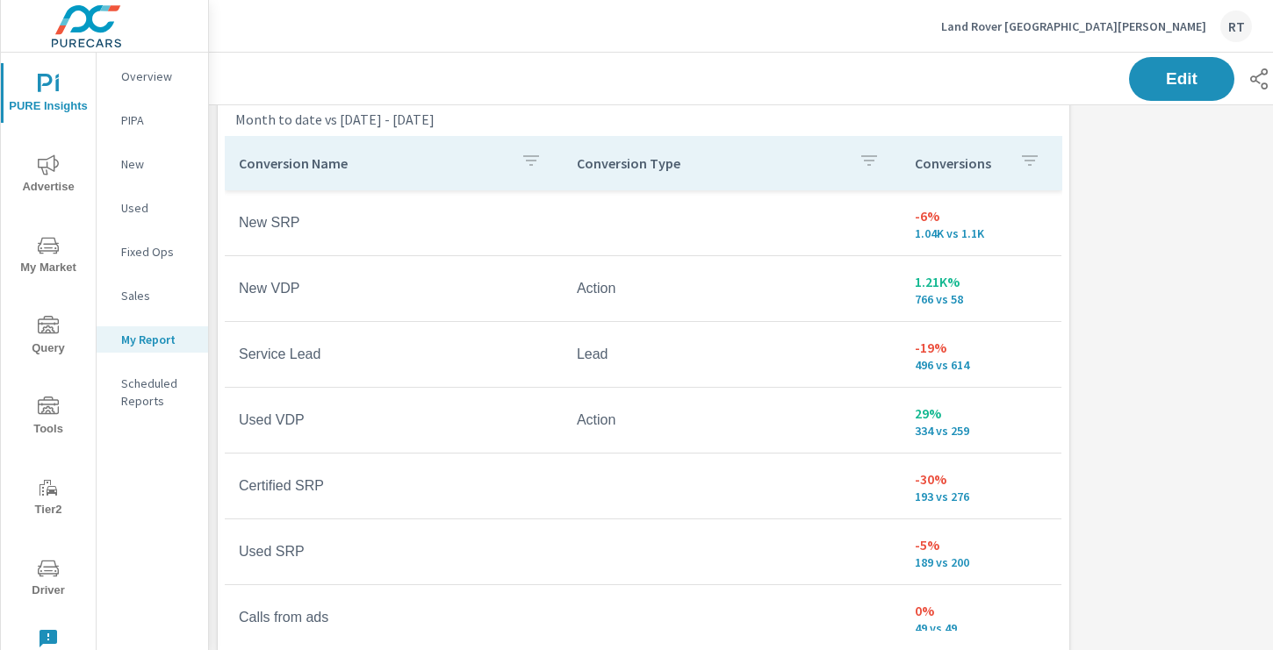
click at [1009, 161] on div "Conversions" at bounding box center [980, 163] width 133 height 40
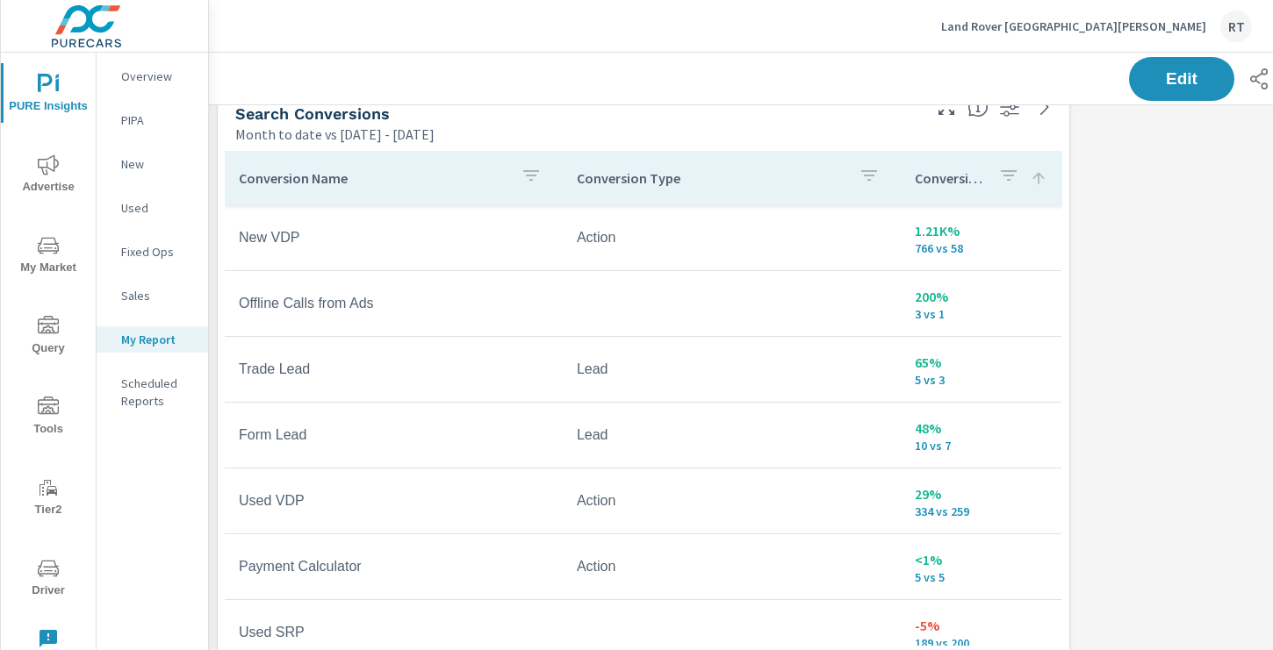
scroll to position [862, 0]
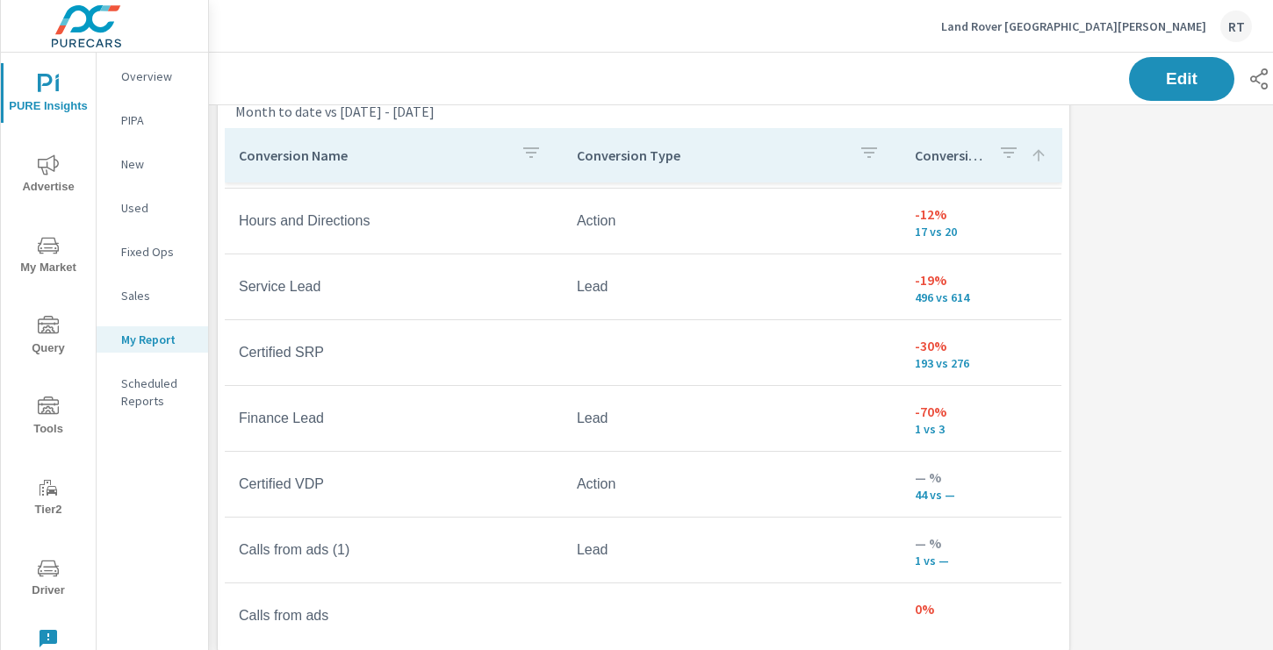
scroll to position [547, 0]
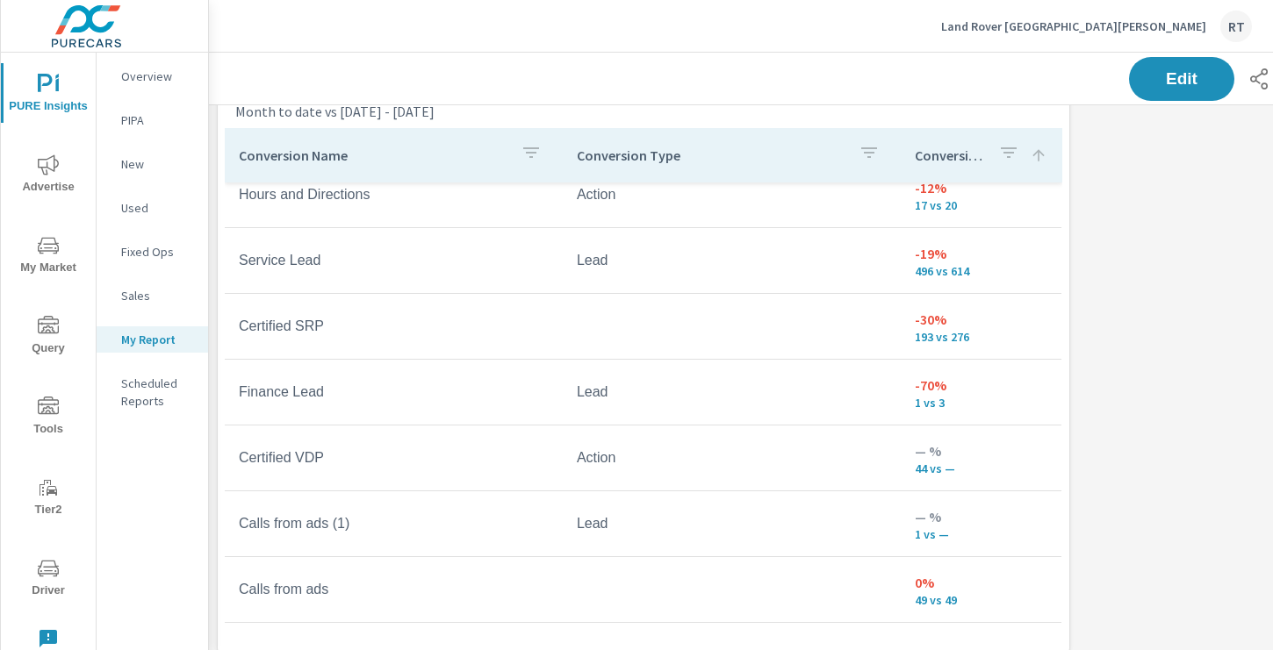
scroll to position [238, 0]
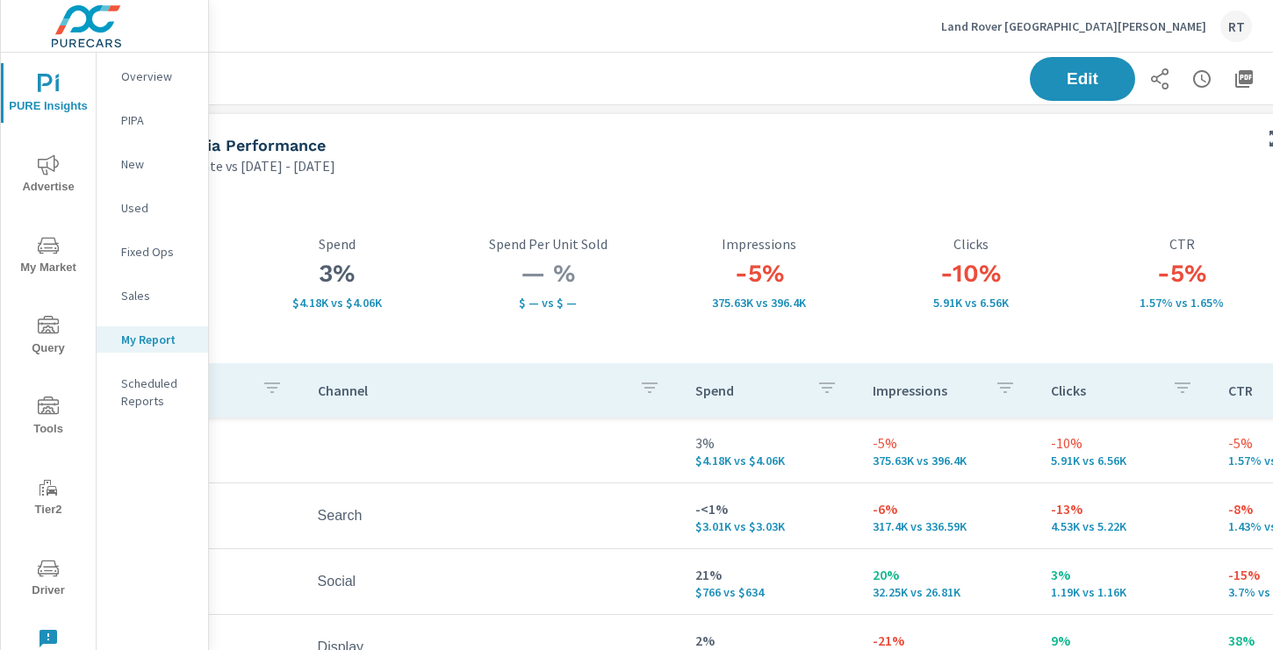
scroll to position [0, 235]
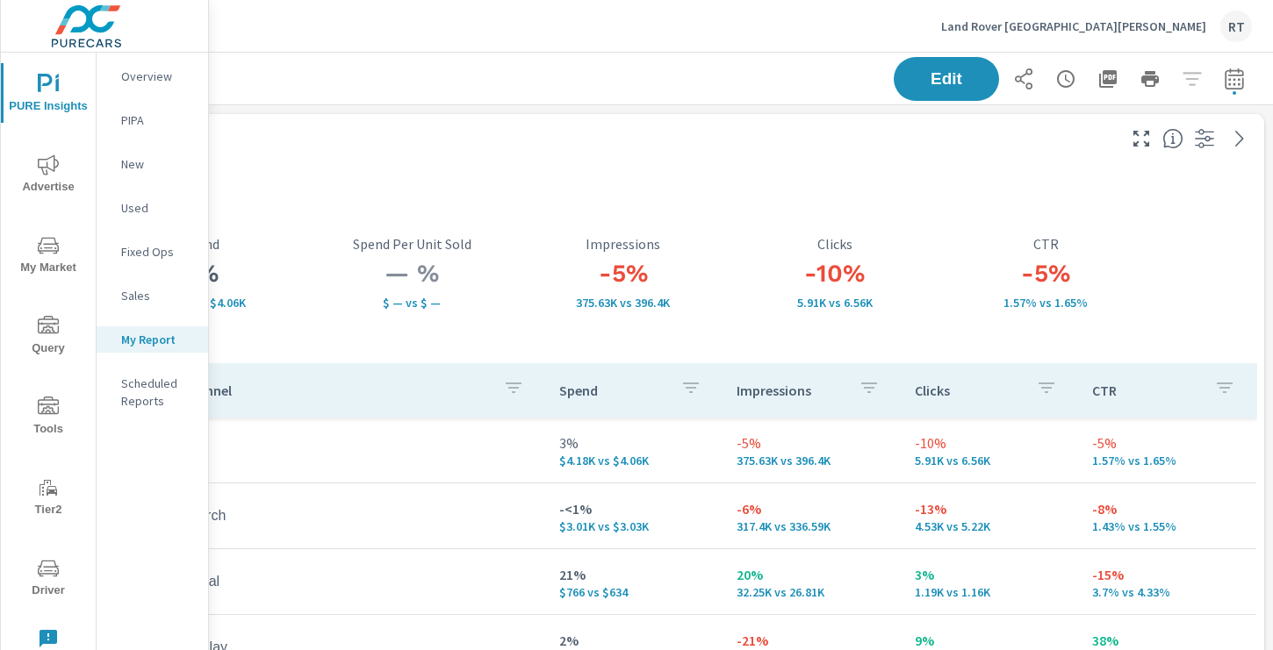
click at [1108, 81] on icon "button" at bounding box center [1108, 79] width 18 height 18
click at [1115, 25] on p "Land Rover [GEOGRAPHIC_DATA][PERSON_NAME]" at bounding box center [1073, 26] width 265 height 16
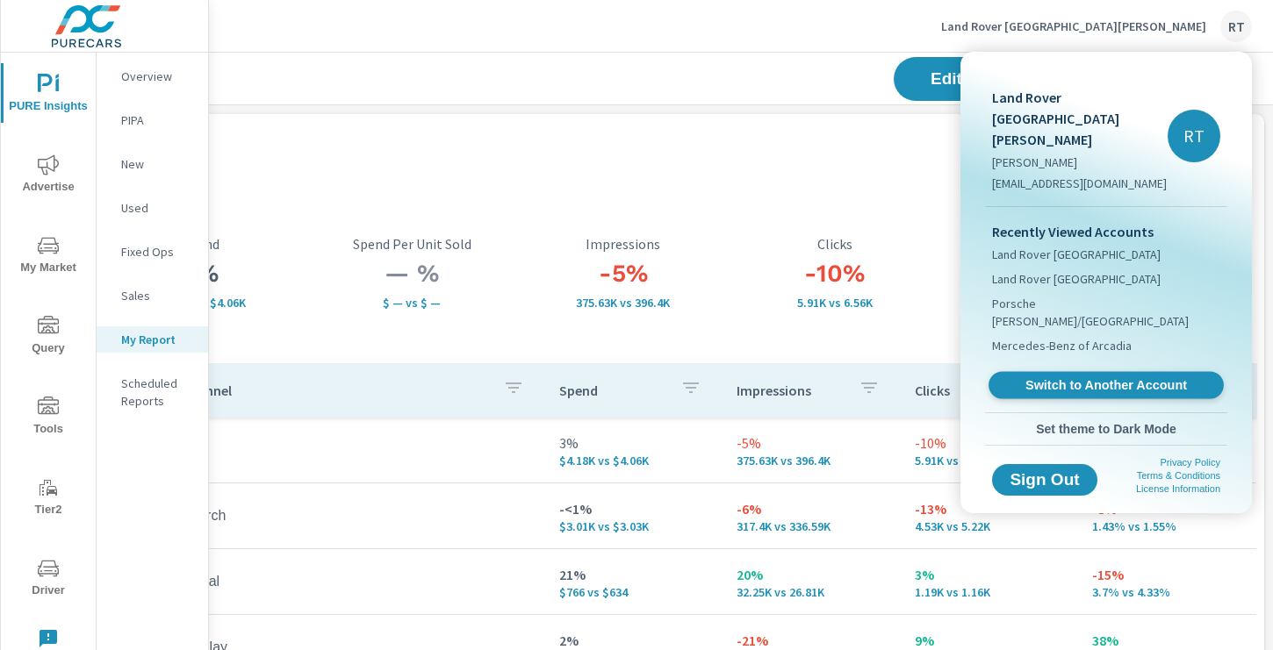
click at [1042, 377] on span "Switch to Another Account" at bounding box center [1105, 385] width 215 height 17
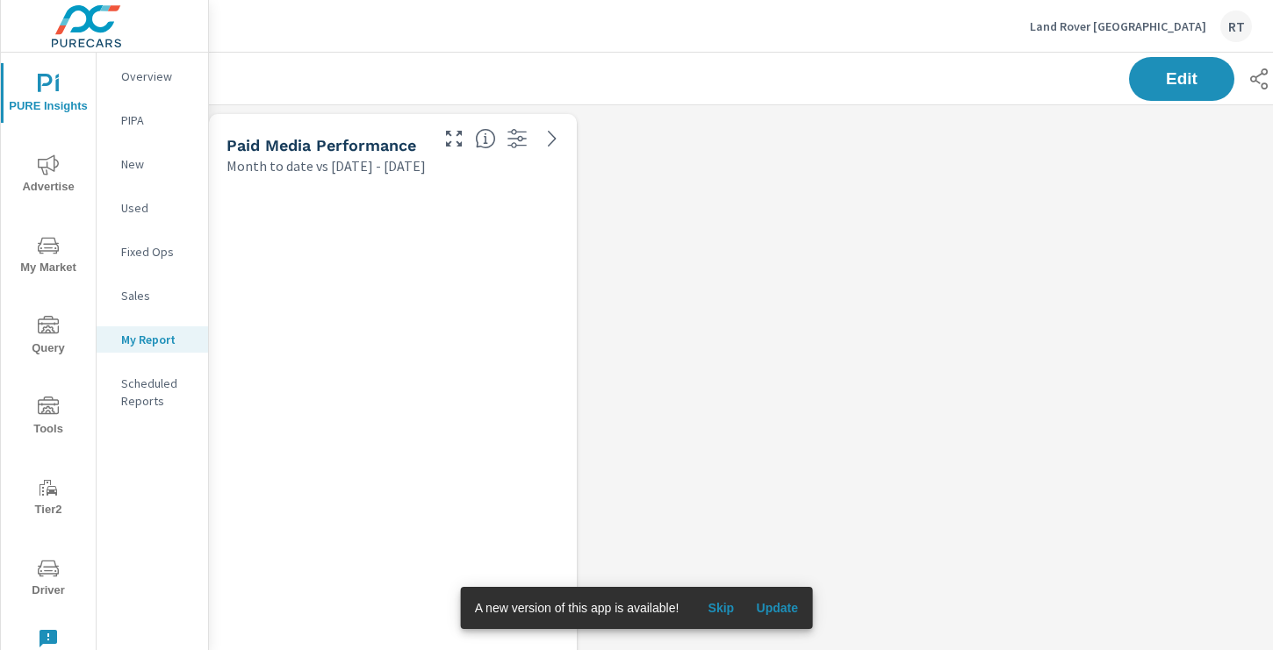
scroll to position [3239, 1300]
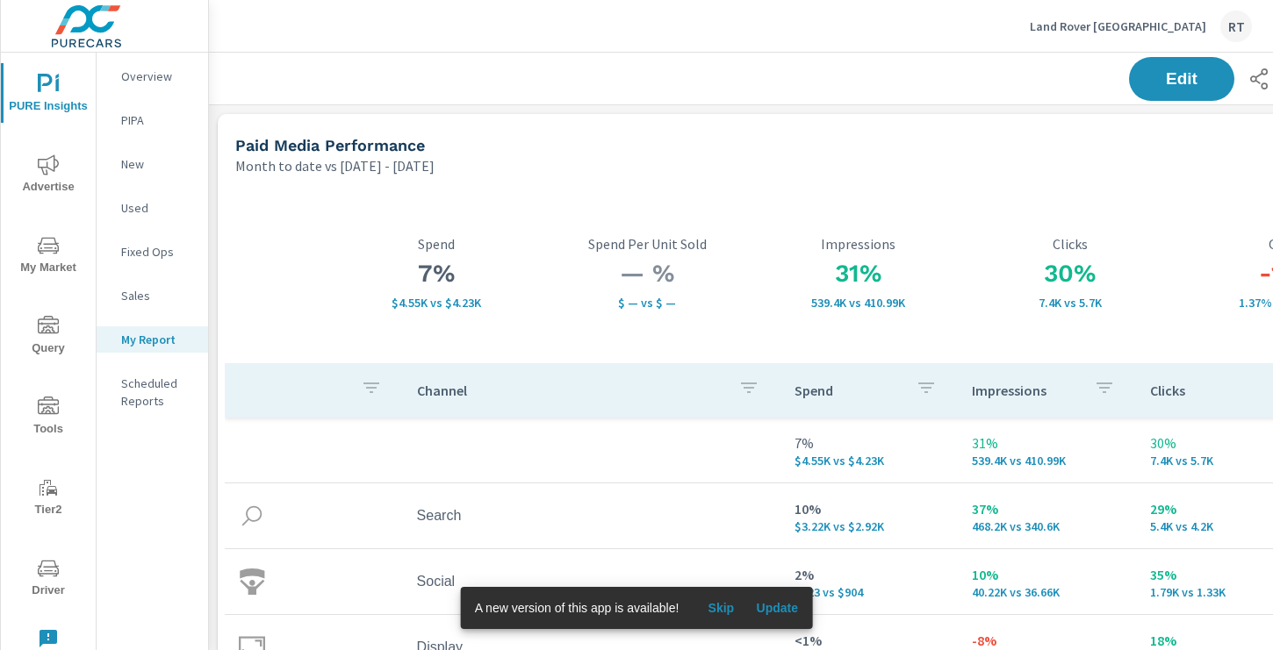
click at [722, 604] on span "Skip" at bounding box center [720, 608] width 42 height 16
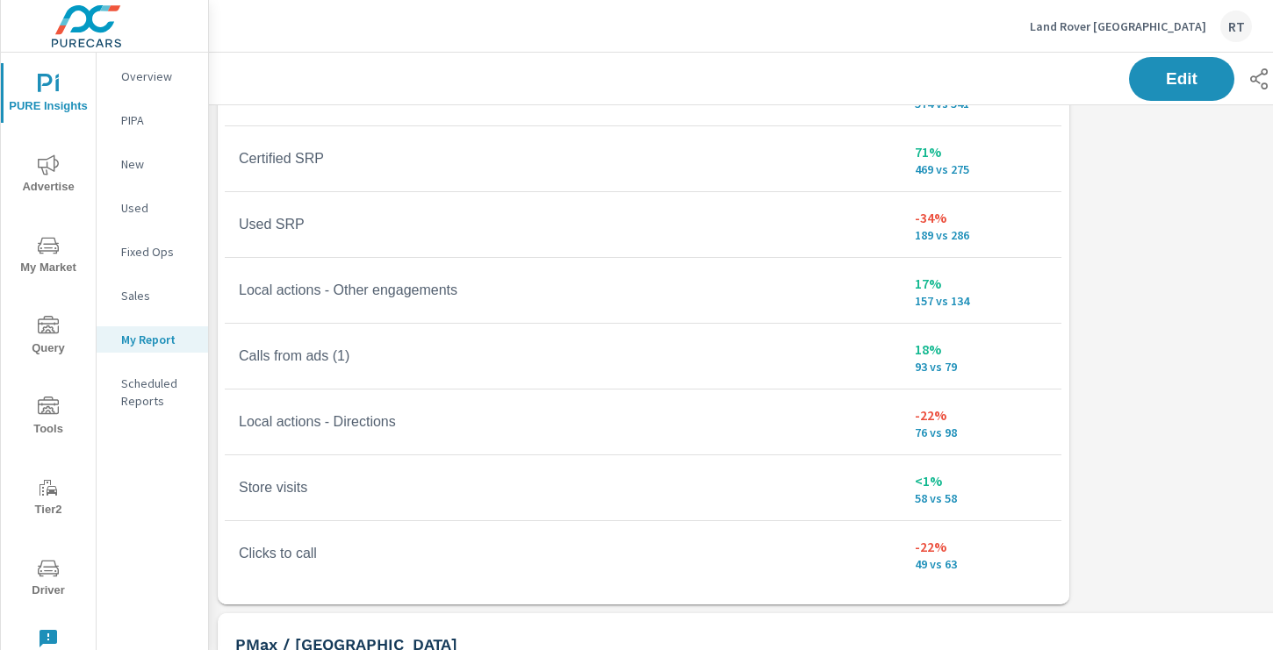
scroll to position [1119, 0]
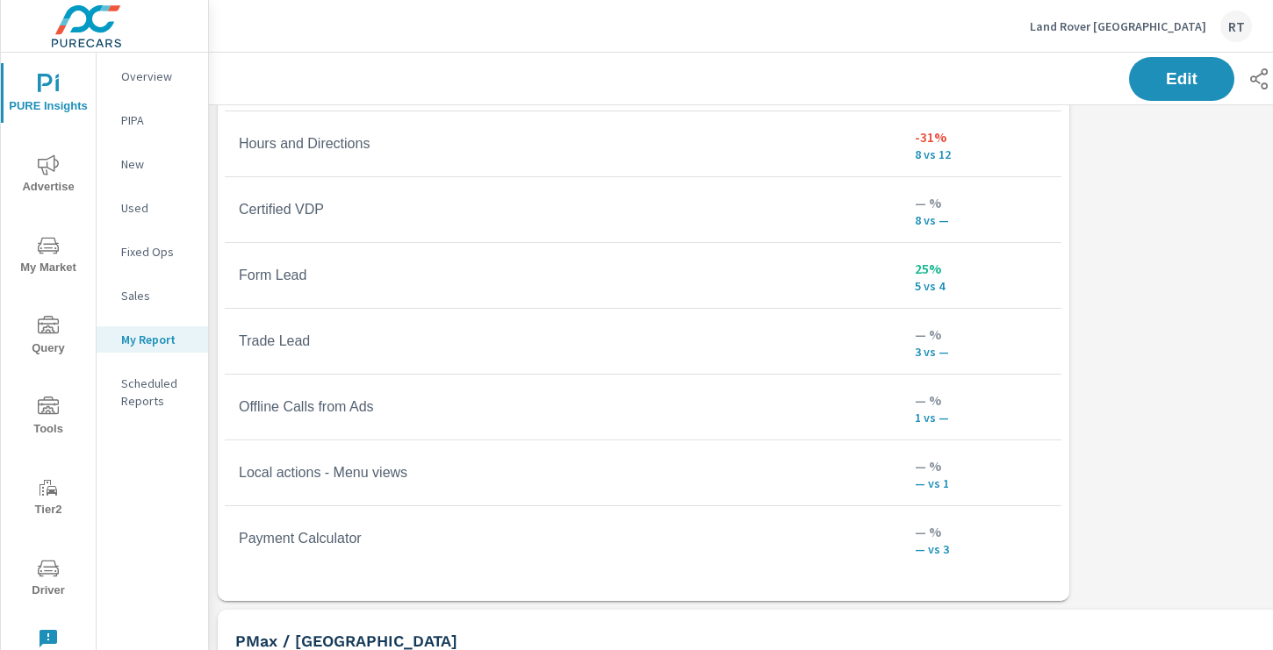
scroll to position [674, 0]
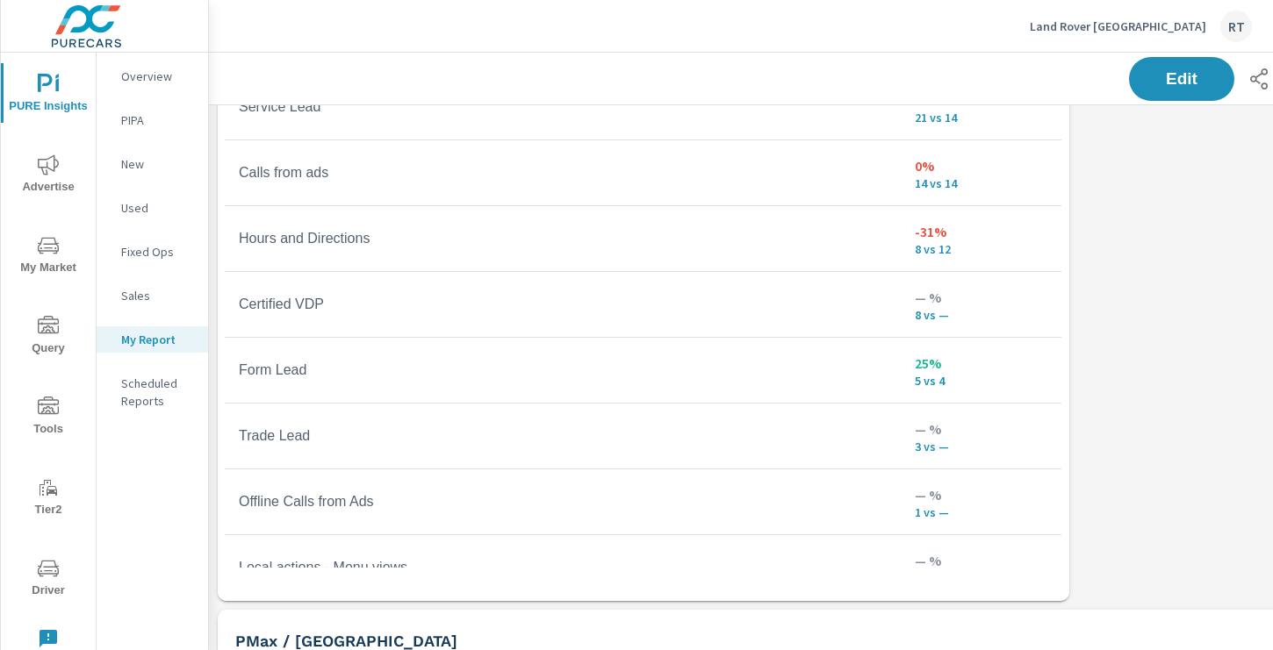
scroll to position [364, 0]
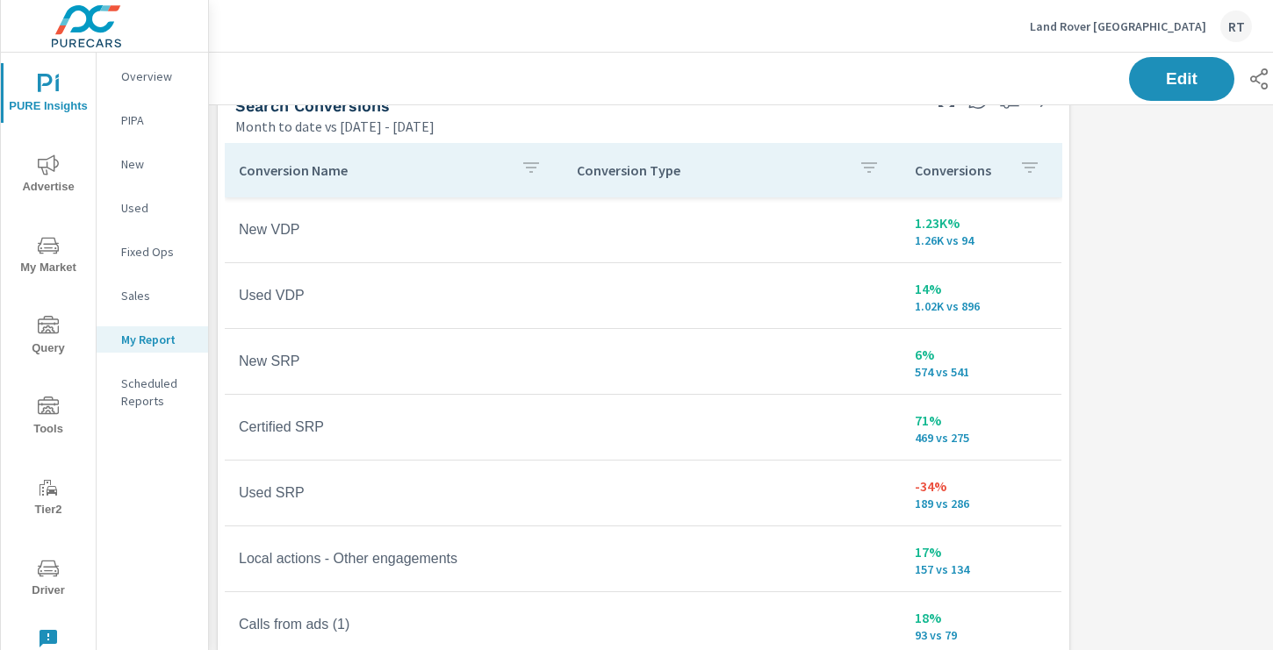
scroll to position [833, 0]
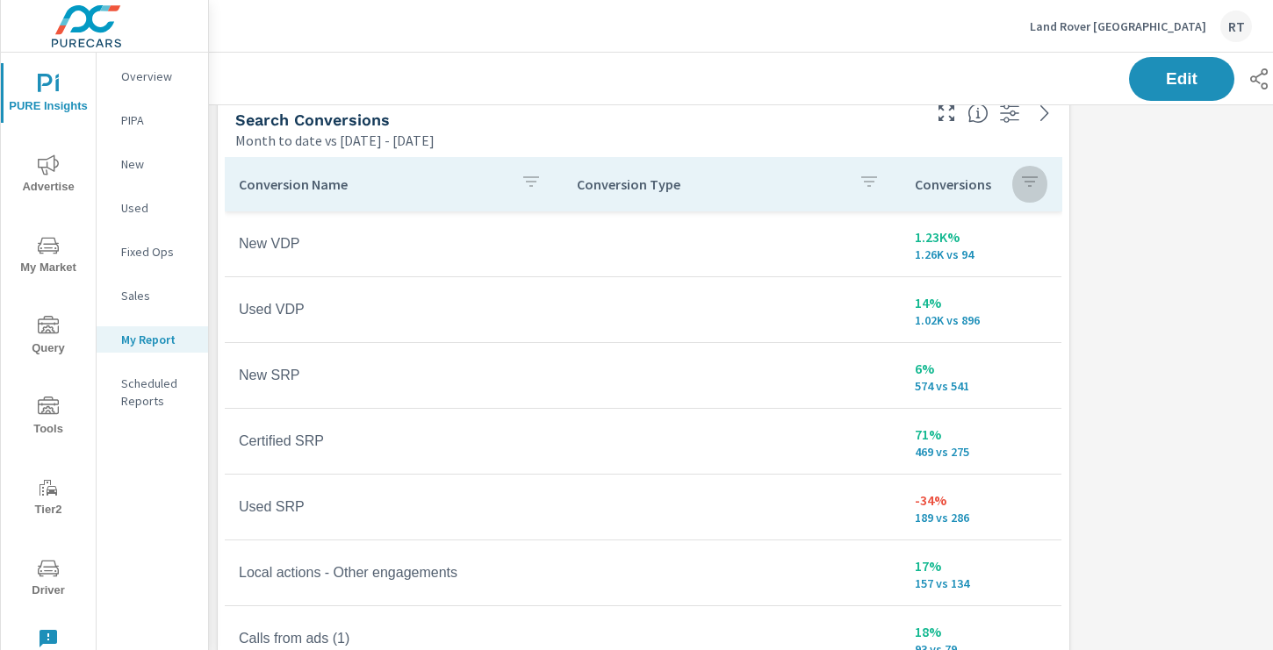
click at [1029, 184] on icon "button" at bounding box center [1029, 181] width 21 height 21
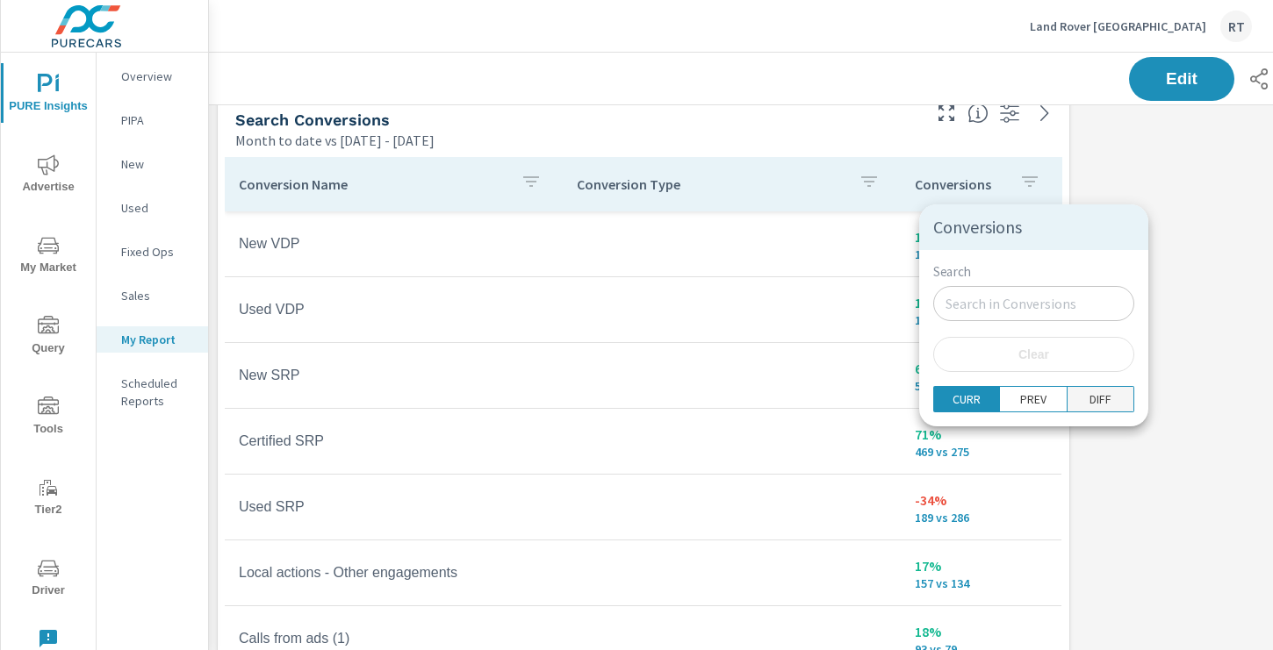
click at [1072, 398] on span "DIFF" at bounding box center [1099, 400] width 55 height 18
click at [1162, 243] on div at bounding box center [636, 325] width 1273 height 650
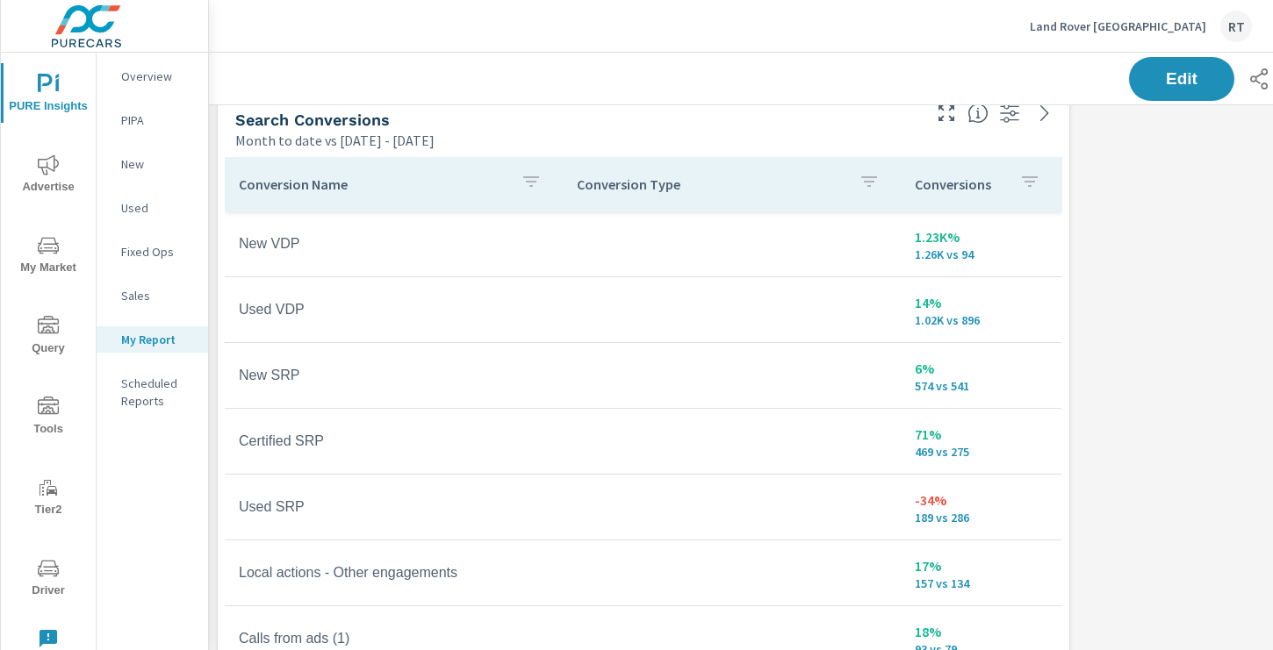
click at [1009, 181] on div "Conversions" at bounding box center [980, 184] width 133 height 40
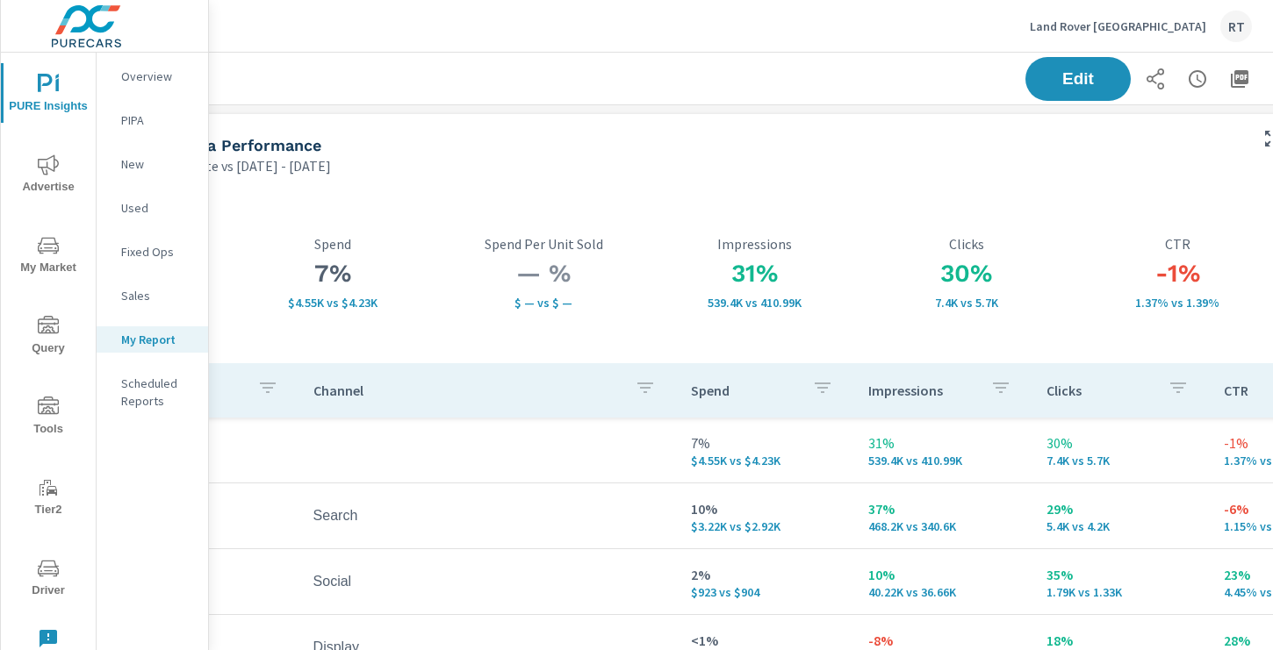
scroll to position [0, 166]
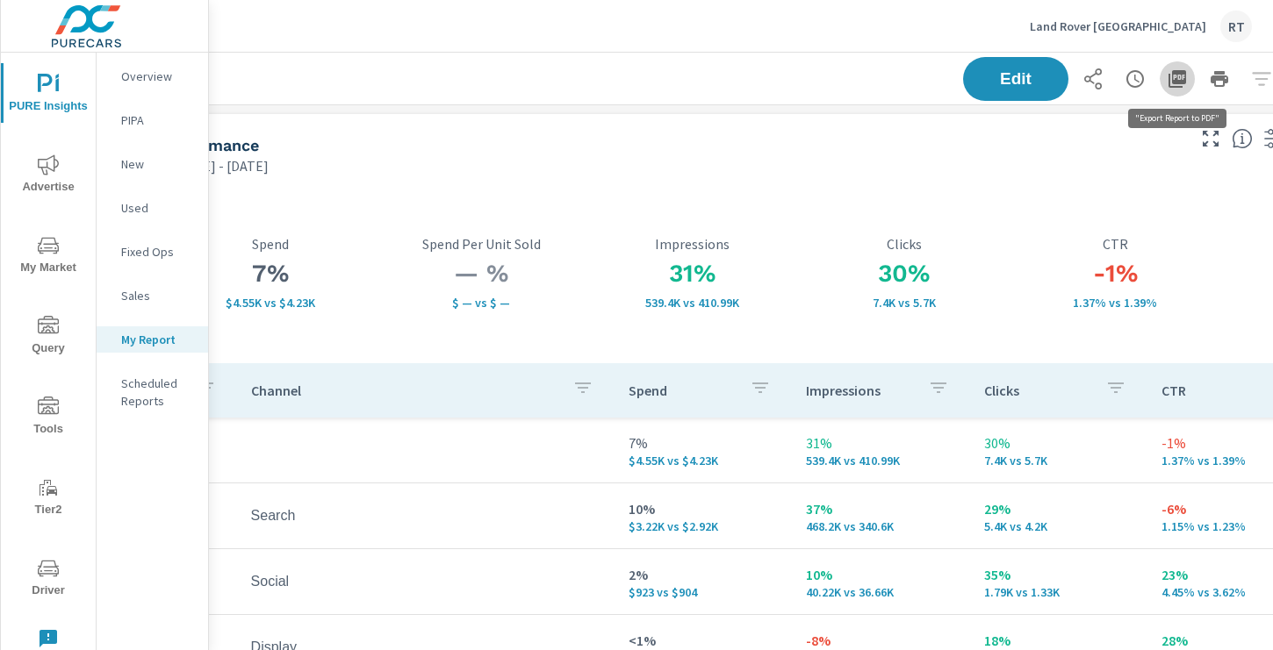
click at [1173, 77] on icon "button" at bounding box center [1176, 78] width 21 height 21
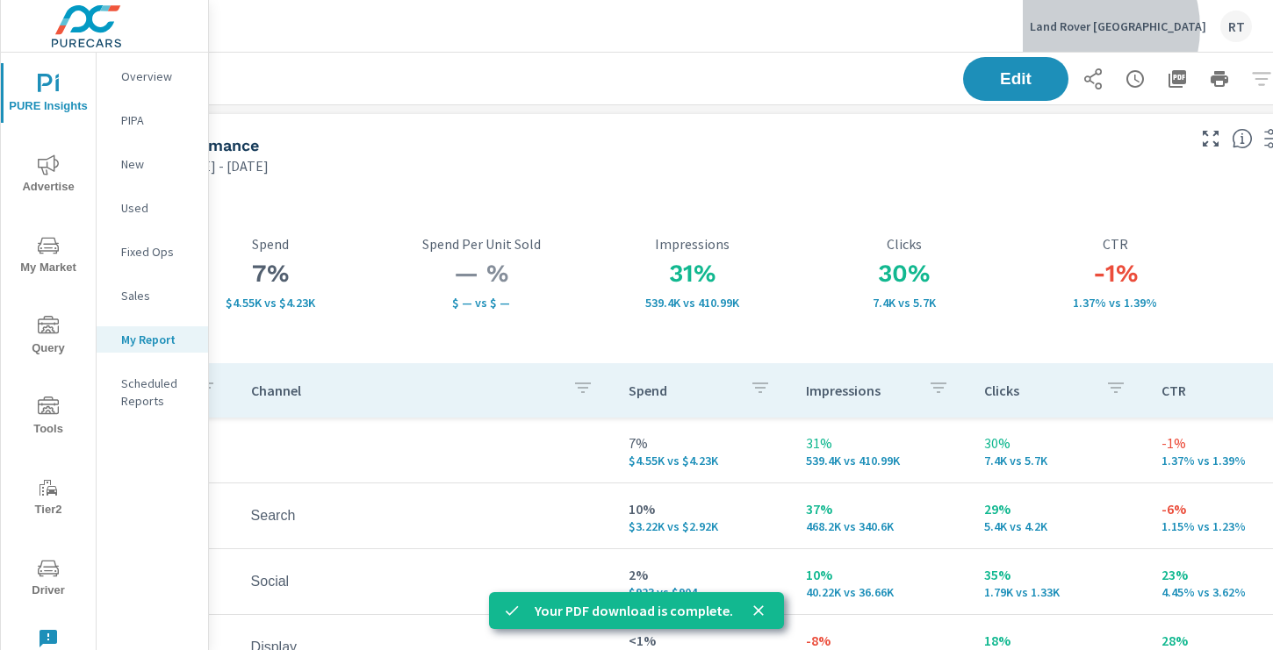
click at [1141, 28] on p "Land Rover Pasadena" at bounding box center [1117, 26] width 176 height 16
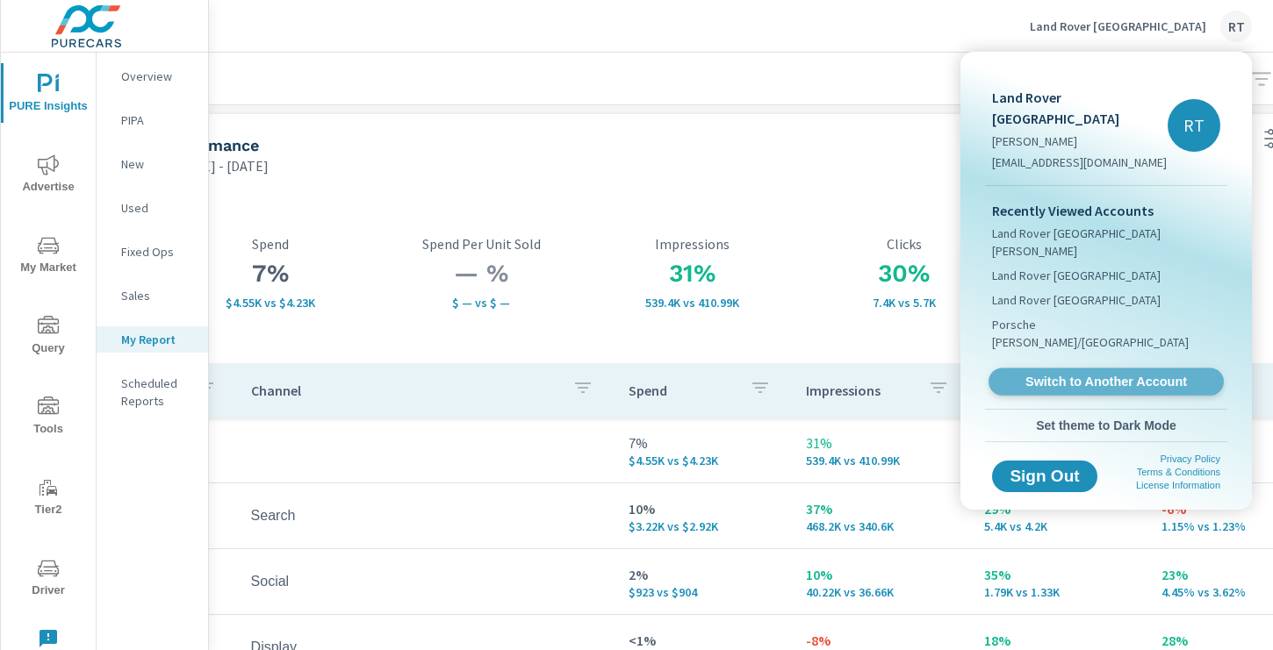
click at [1100, 374] on span "Switch to Another Account" at bounding box center [1105, 382] width 215 height 17
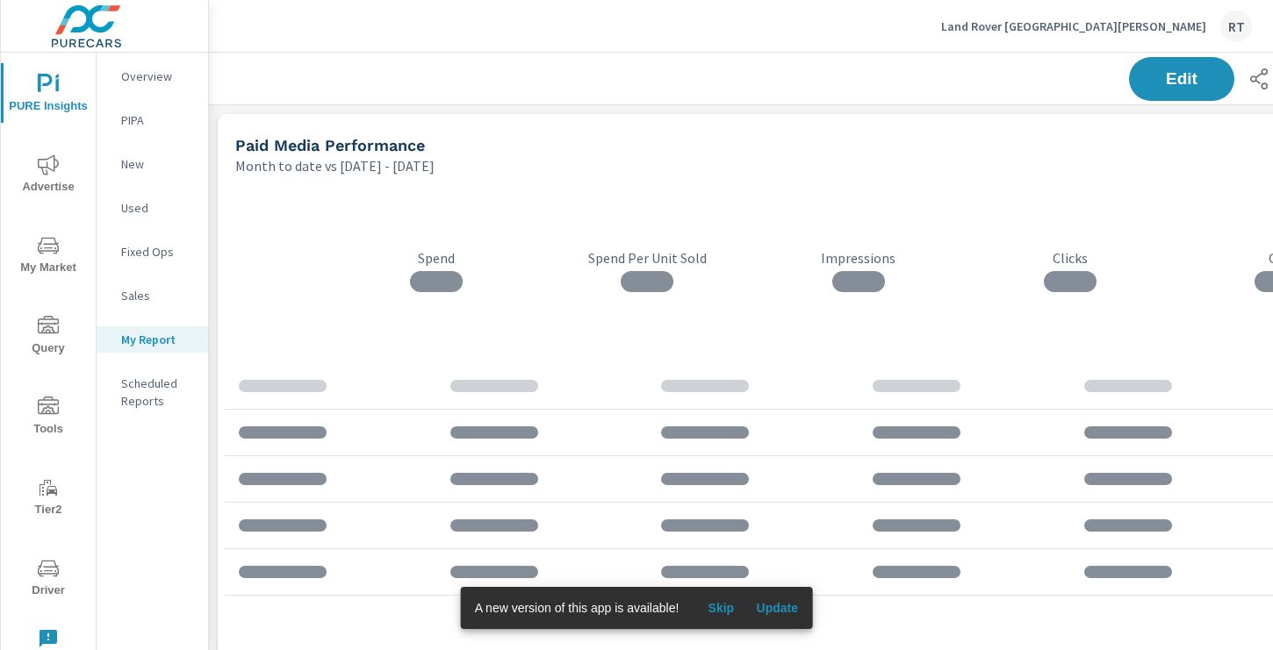
scroll to position [1826, 1300]
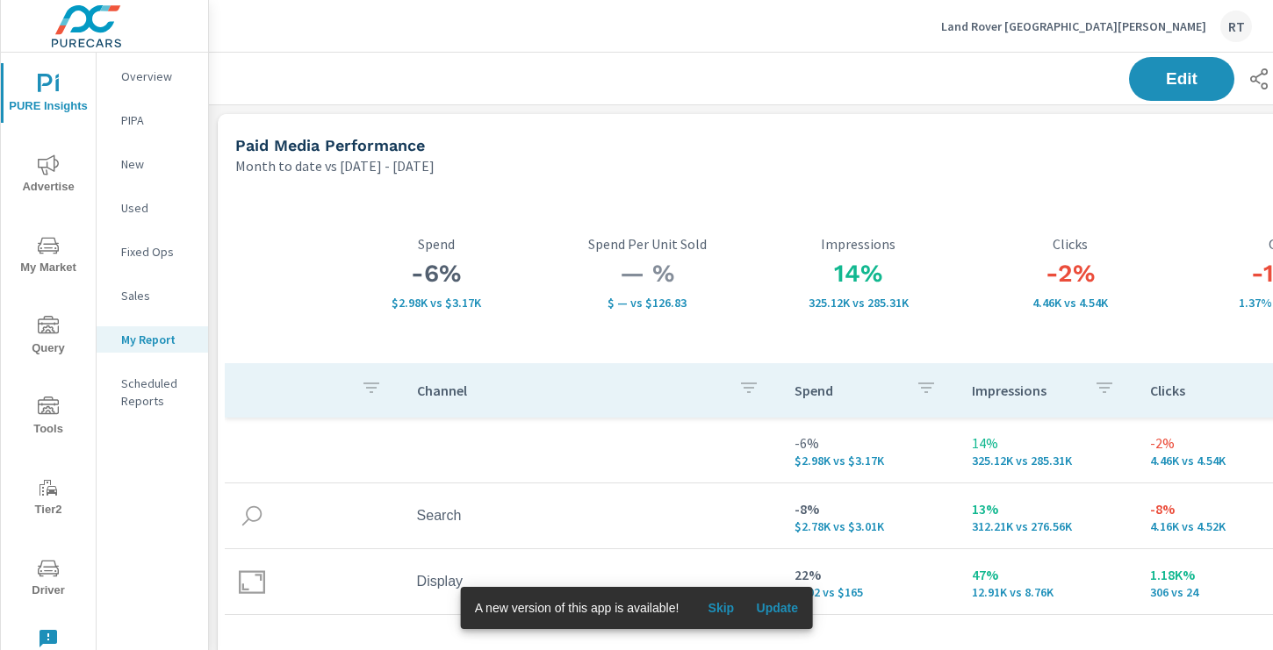
click at [719, 606] on span "Skip" at bounding box center [720, 608] width 42 height 16
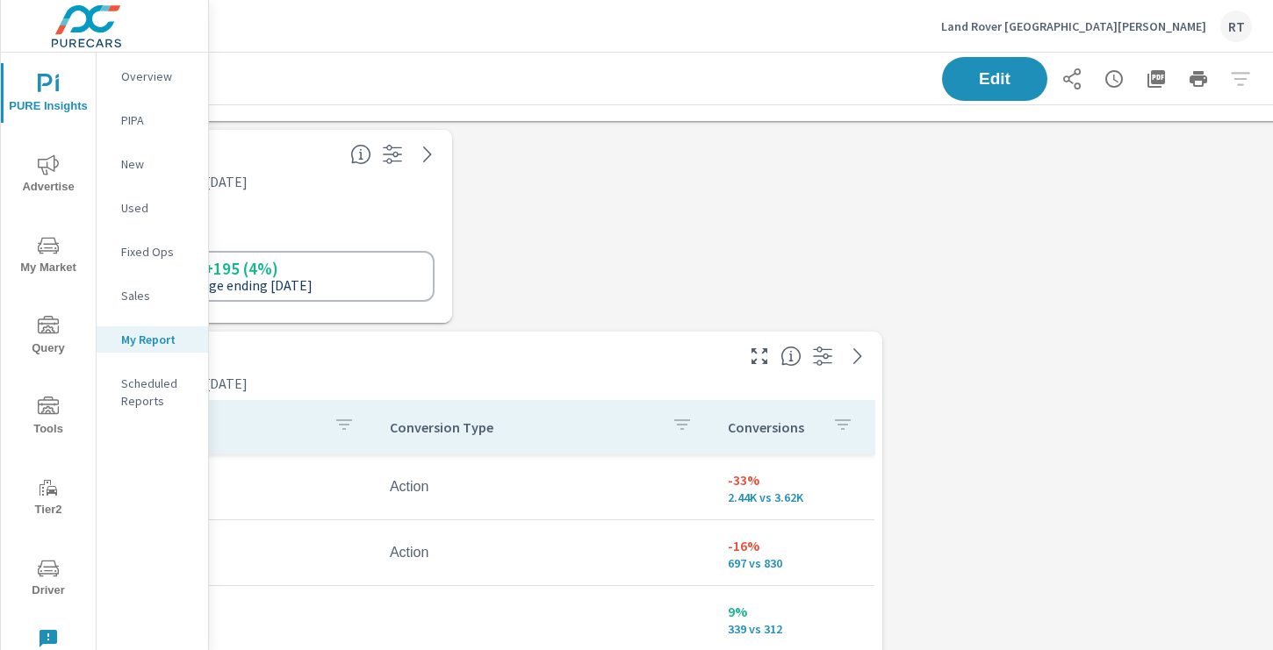
scroll to position [792, 0]
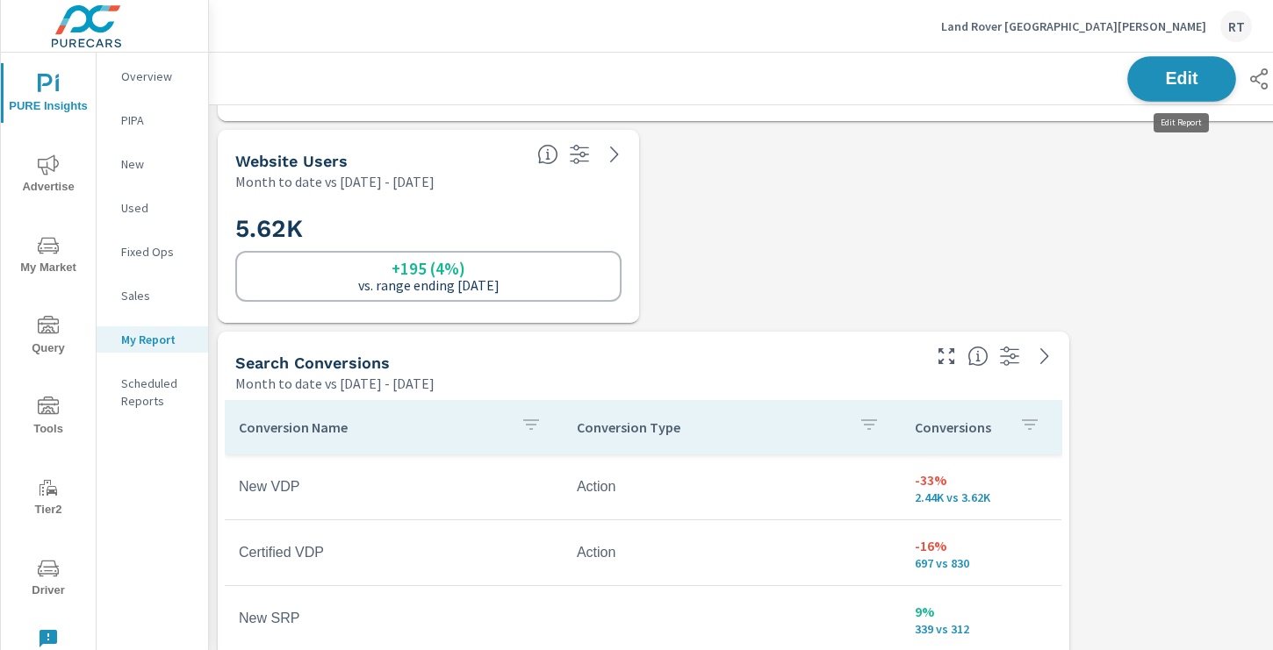
click at [1152, 87] on button "Edit" at bounding box center [1181, 79] width 109 height 46
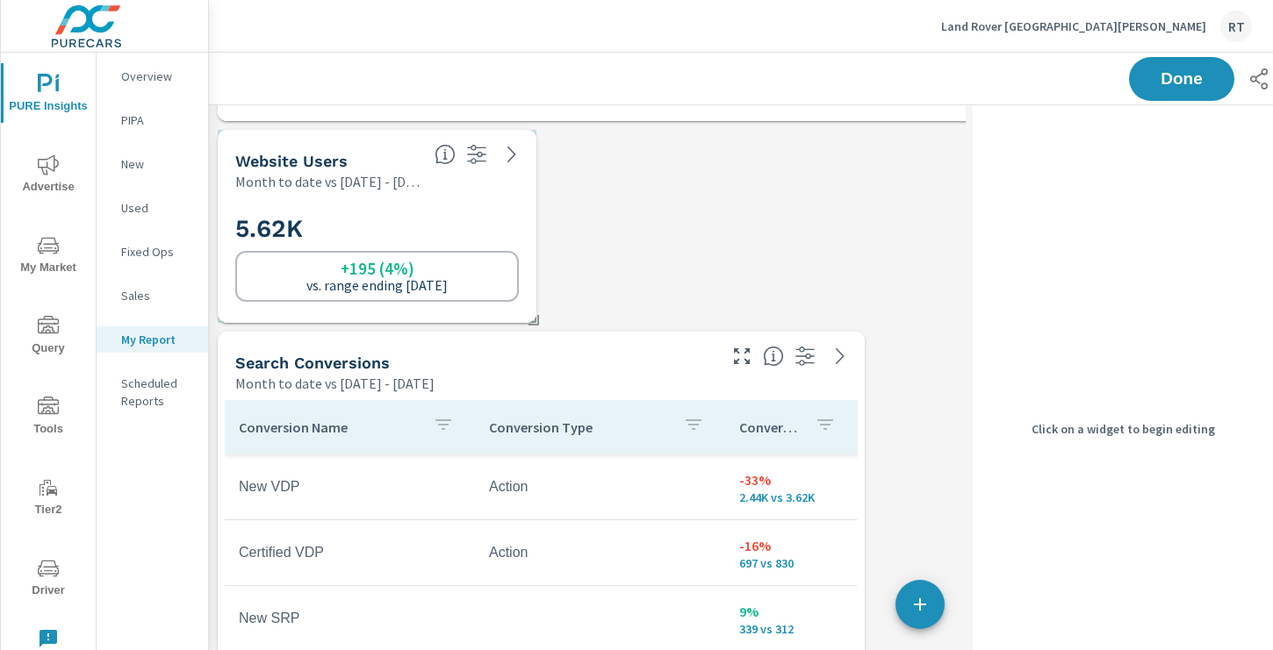
click at [480, 184] on div "Website Users Month to date vs [DATE] - [DATE]" at bounding box center [377, 160] width 319 height 61
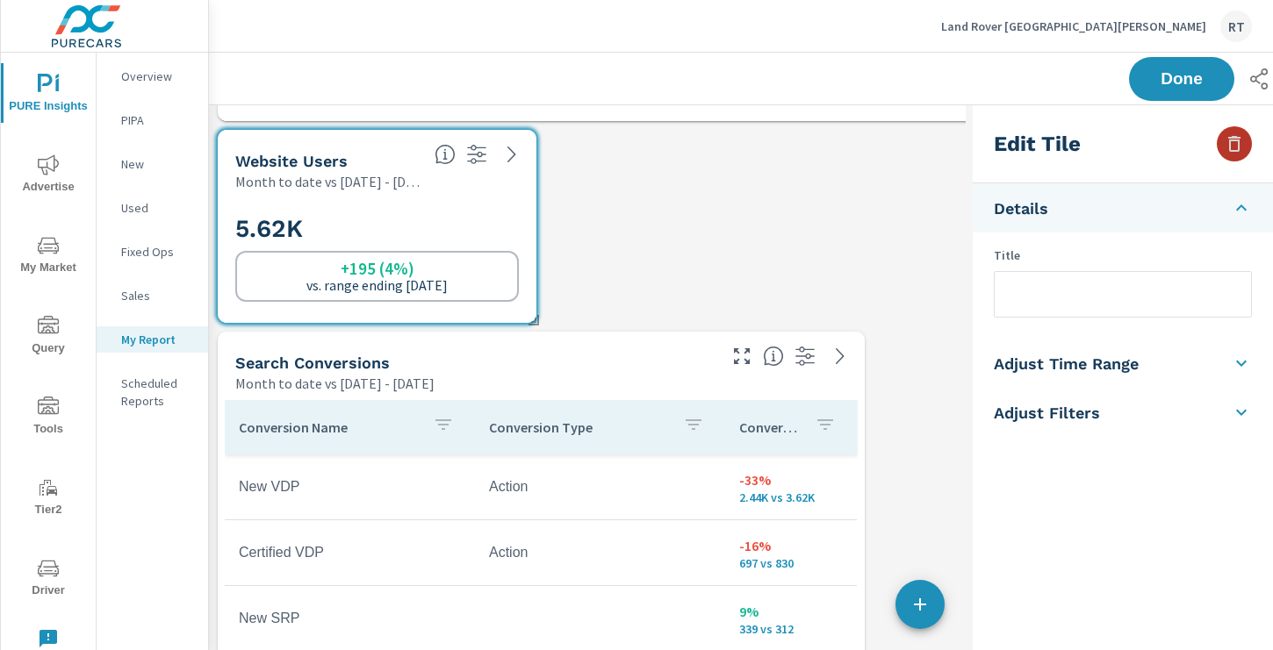
click at [1235, 141] on icon "button" at bounding box center [1233, 143] width 21 height 21
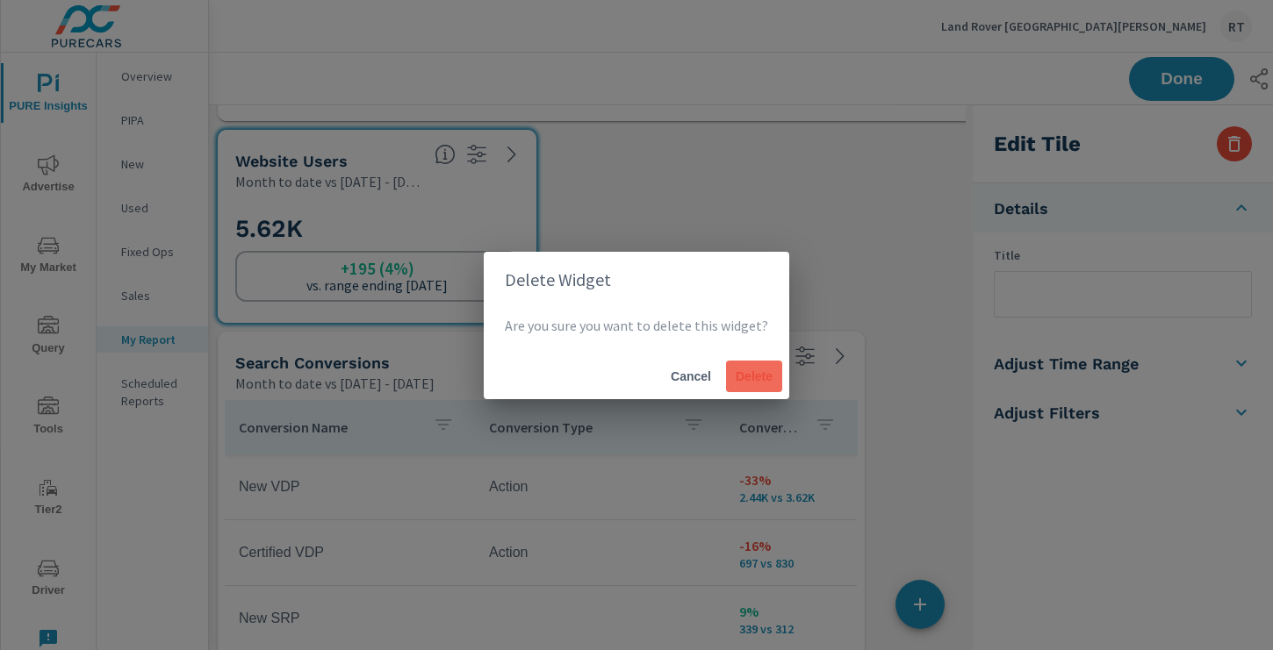
click at [759, 367] on button "Delete" at bounding box center [754, 377] width 56 height 32
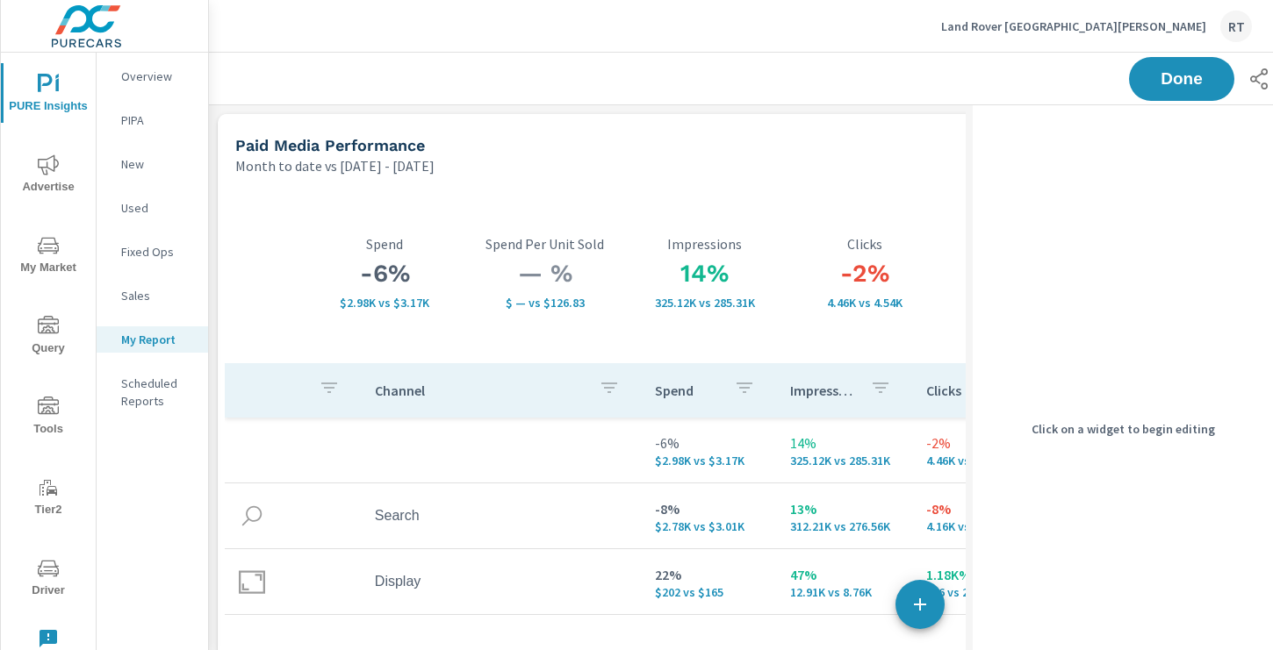
scroll to position [19, 0]
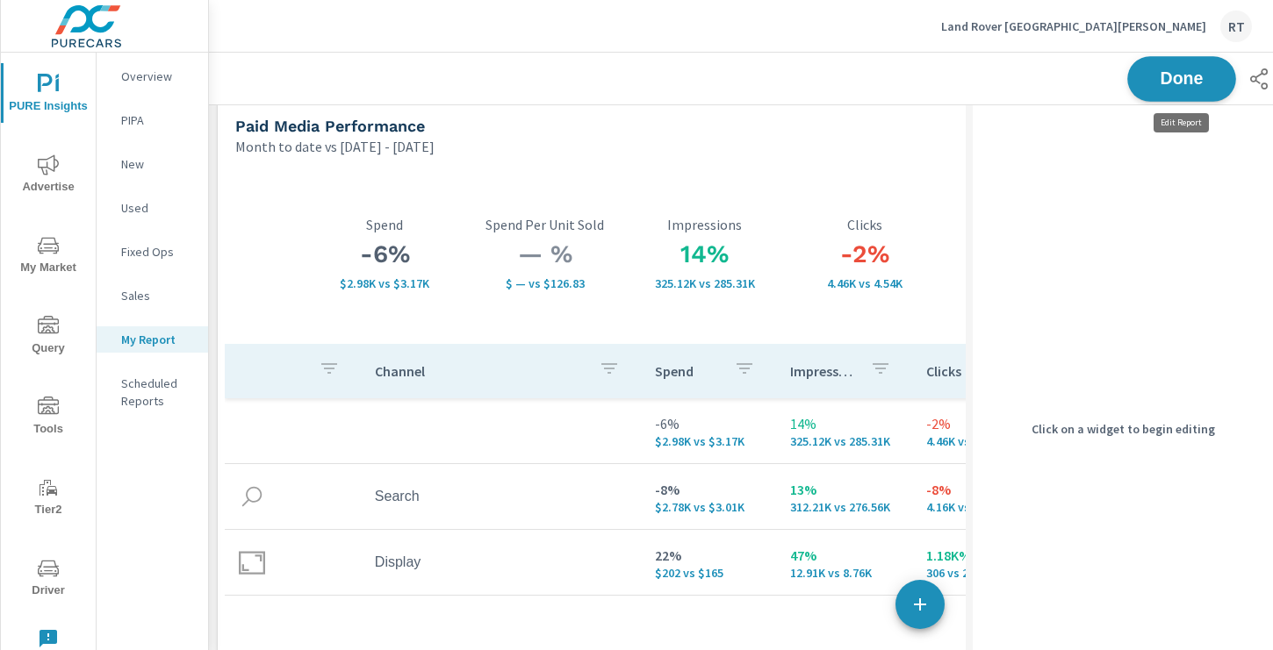
click at [1159, 82] on span "Done" at bounding box center [1181, 78] width 72 height 17
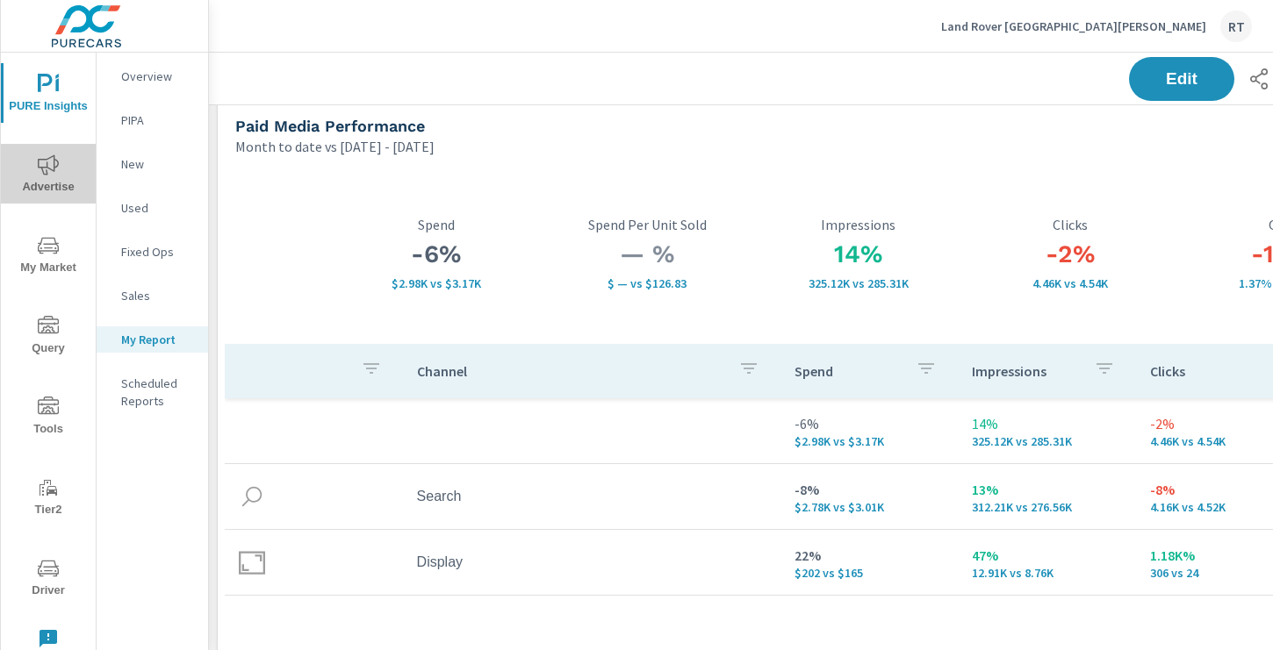
click at [45, 163] on icon "nav menu" at bounding box center [48, 164] width 21 height 21
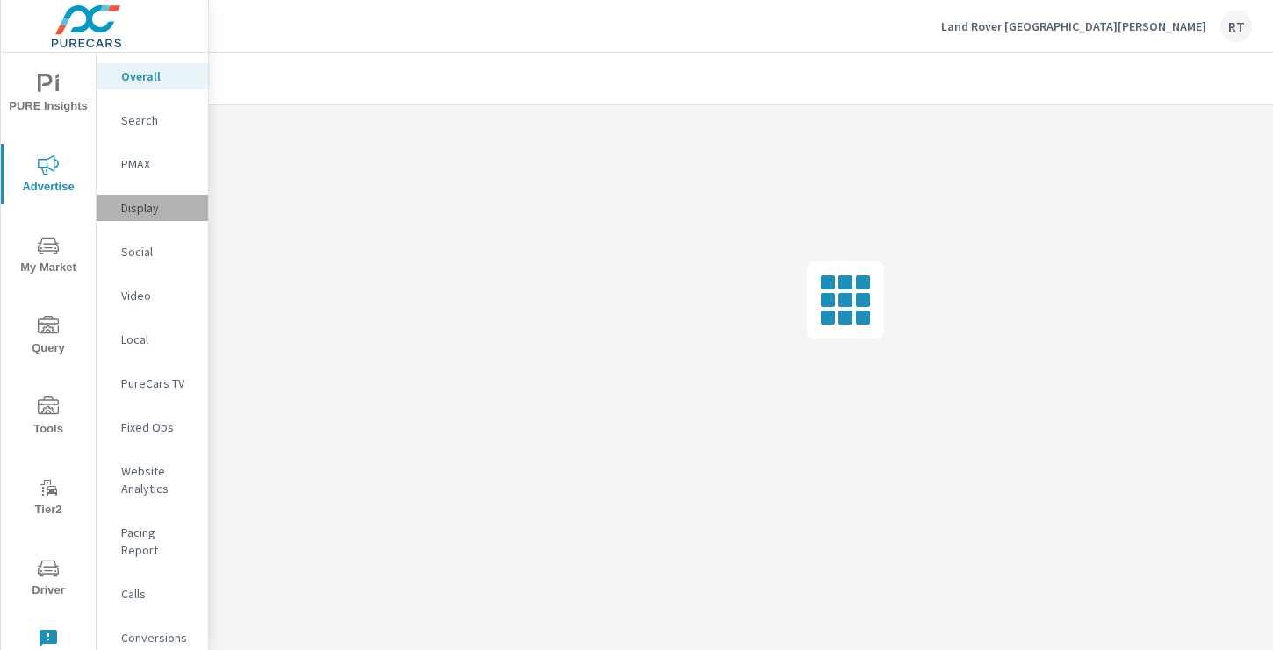
click at [136, 208] on p "Display" at bounding box center [157, 208] width 73 height 18
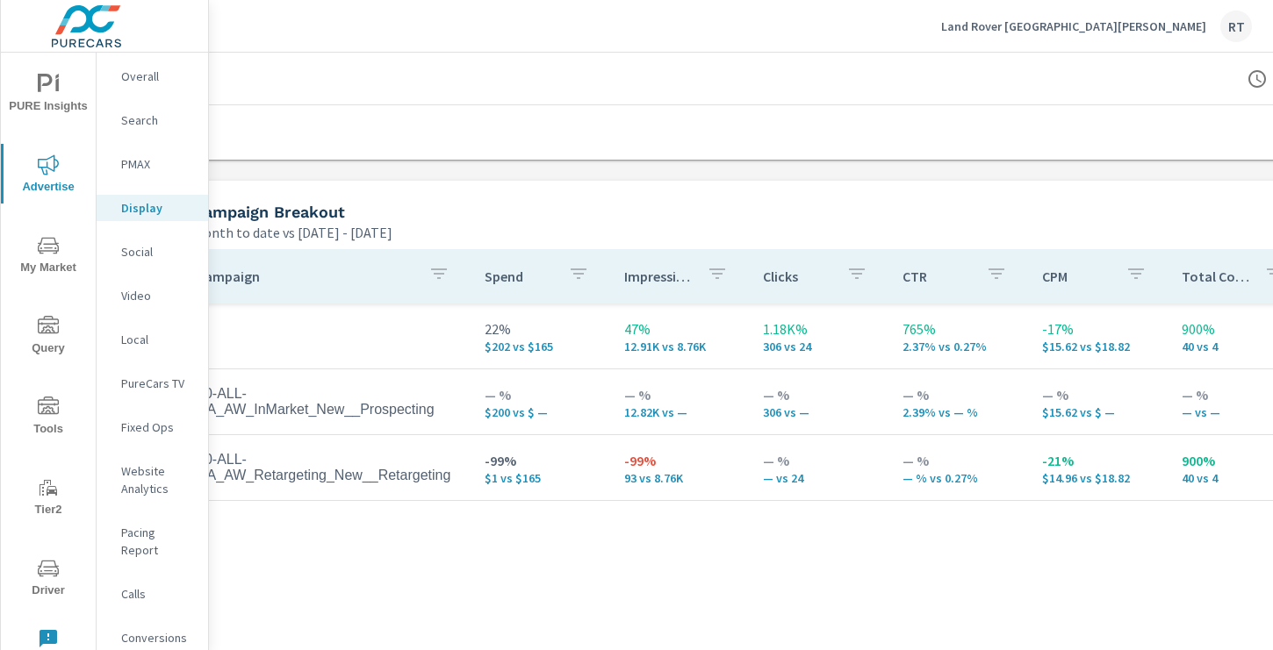
scroll to position [686, 0]
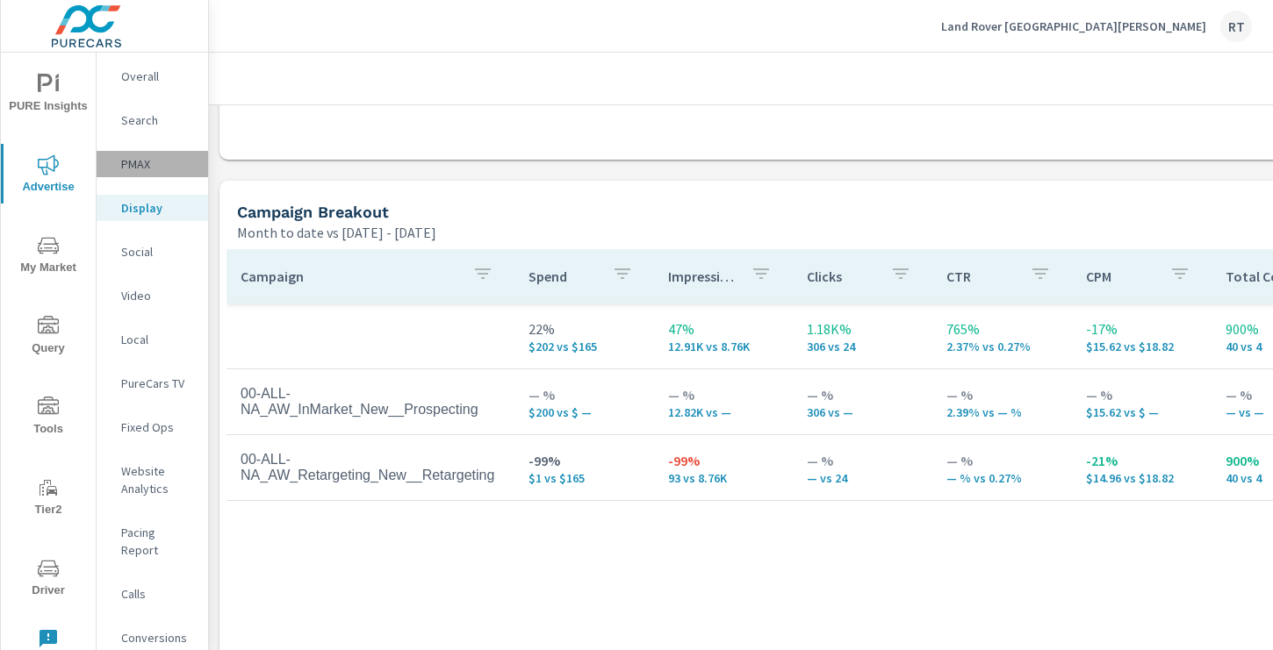
click at [130, 166] on p "PMAX" at bounding box center [157, 164] width 73 height 18
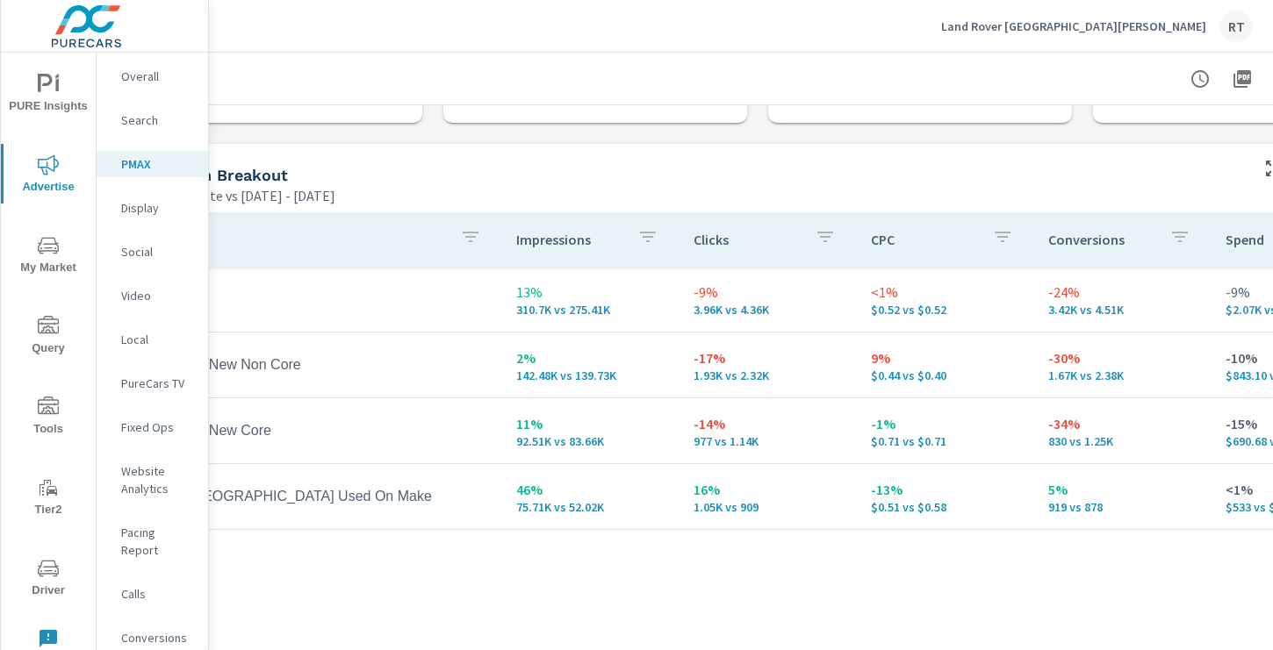
scroll to position [160, 235]
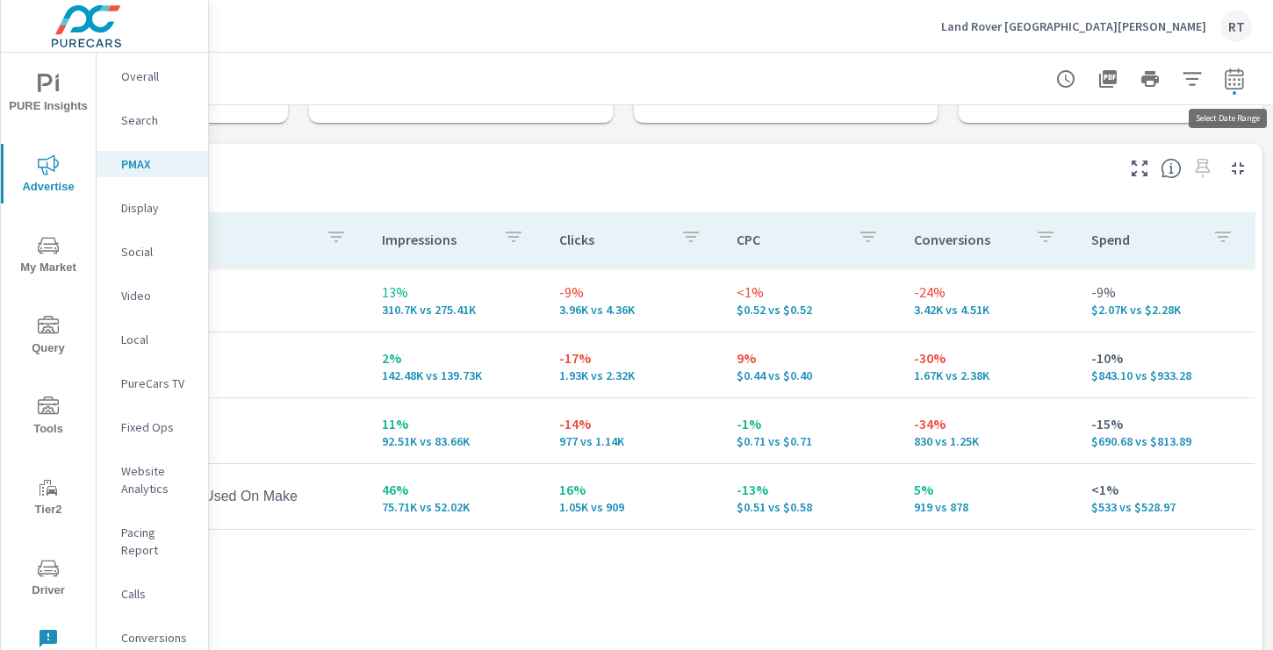
click at [1230, 87] on icon "button" at bounding box center [1233, 78] width 21 height 21
select select "Month to date"
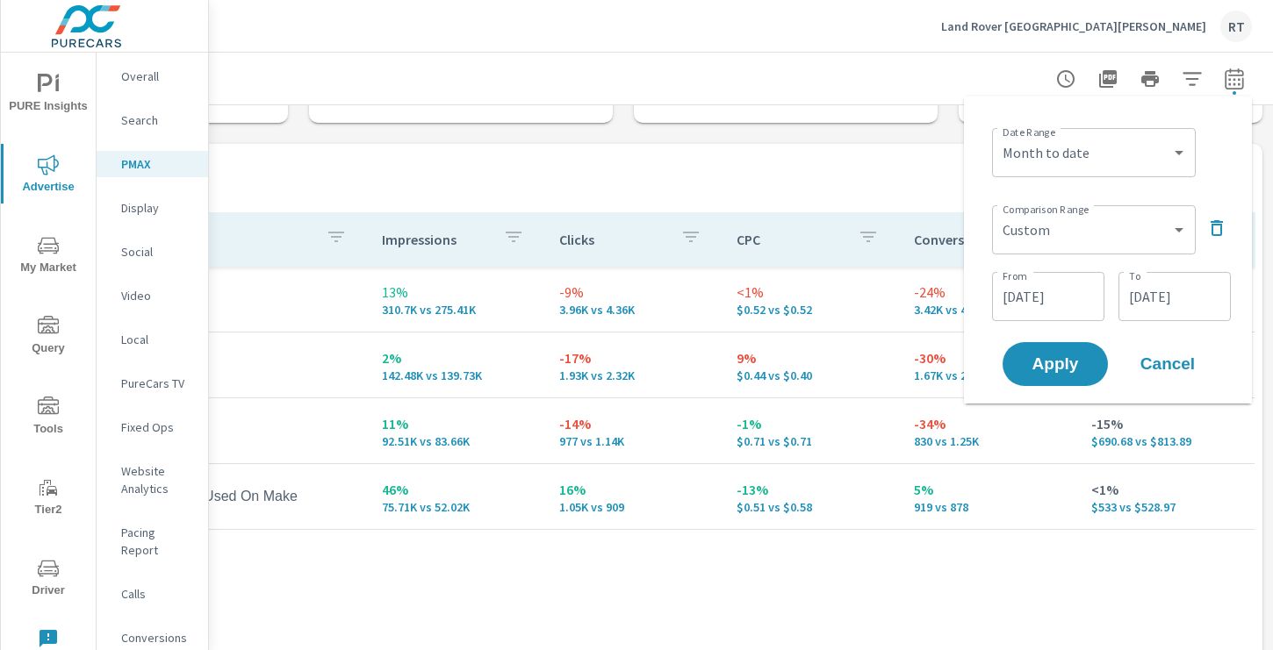
click at [1216, 227] on icon "button" at bounding box center [1216, 228] width 21 height 21
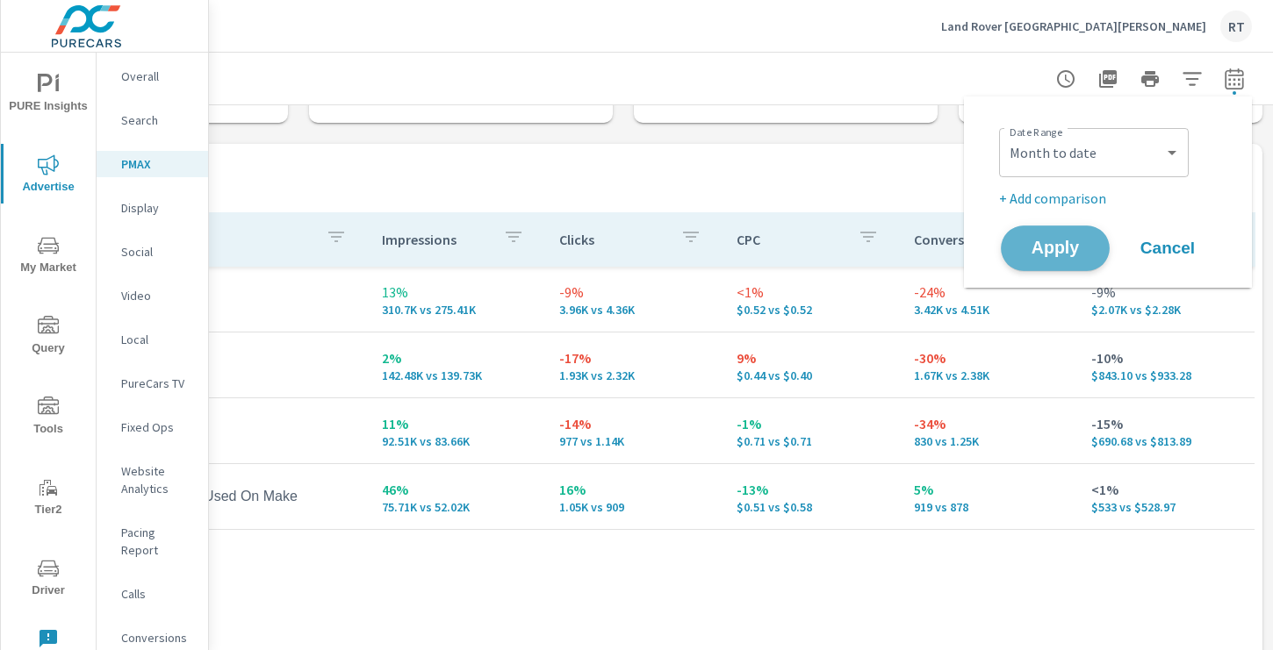
click at [1045, 251] on span "Apply" at bounding box center [1055, 248] width 72 height 17
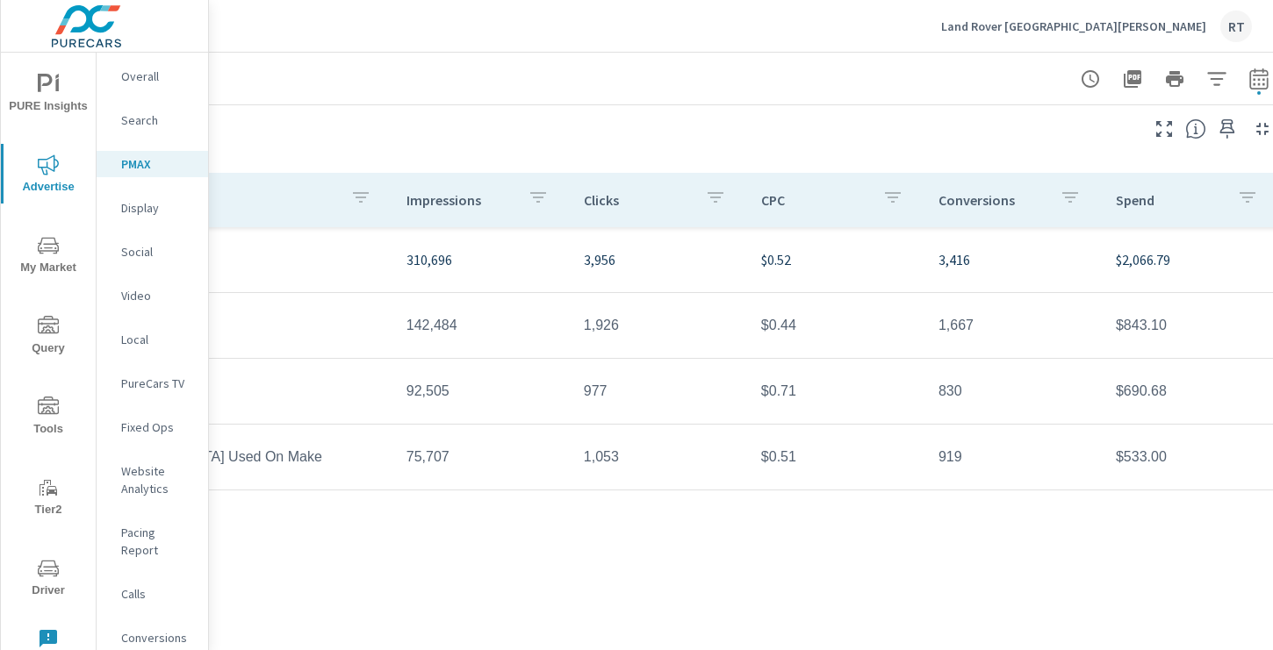
scroll to position [155, 235]
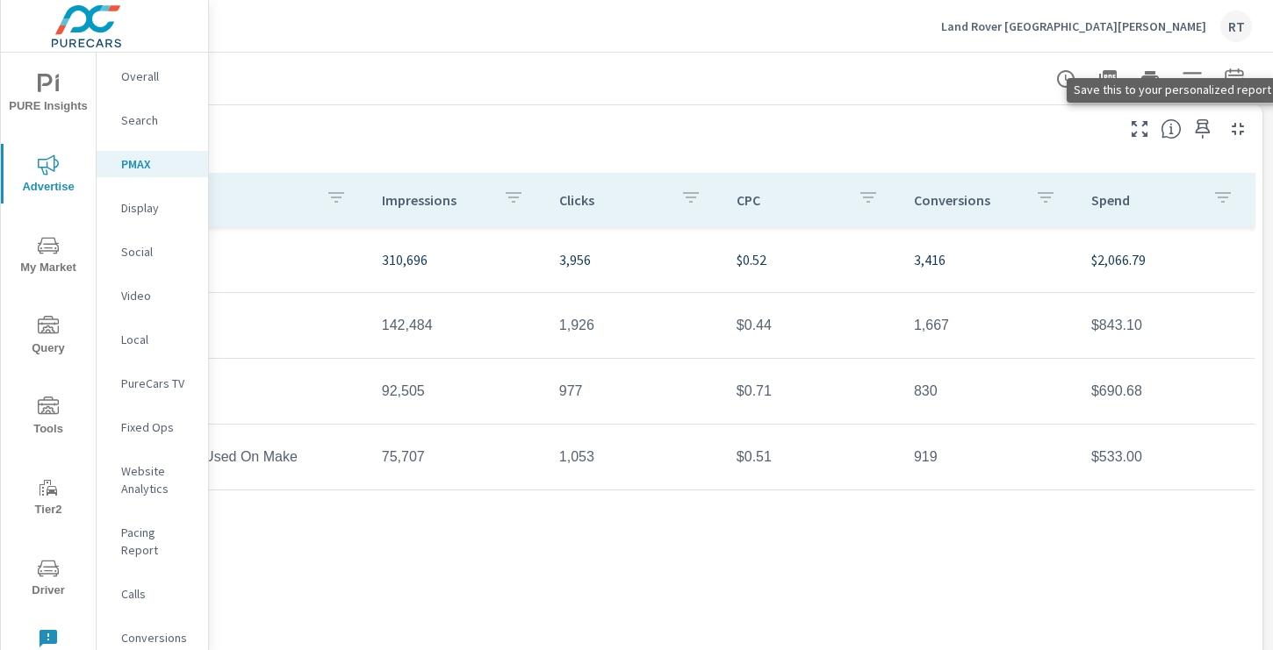
click at [1201, 132] on icon "button" at bounding box center [1202, 128] width 21 height 21
